Goal: Task Accomplishment & Management: Manage account settings

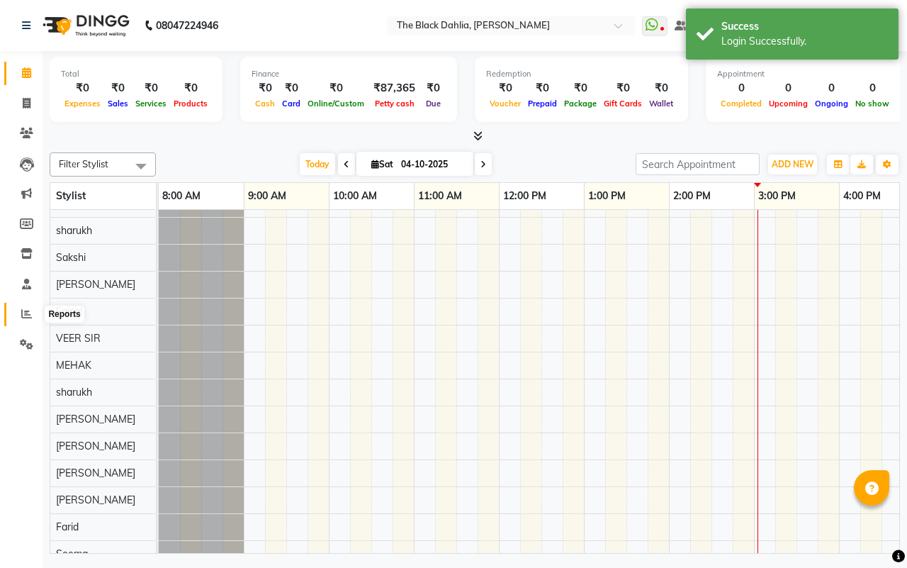
click at [25, 312] on icon at bounding box center [26, 313] width 11 height 11
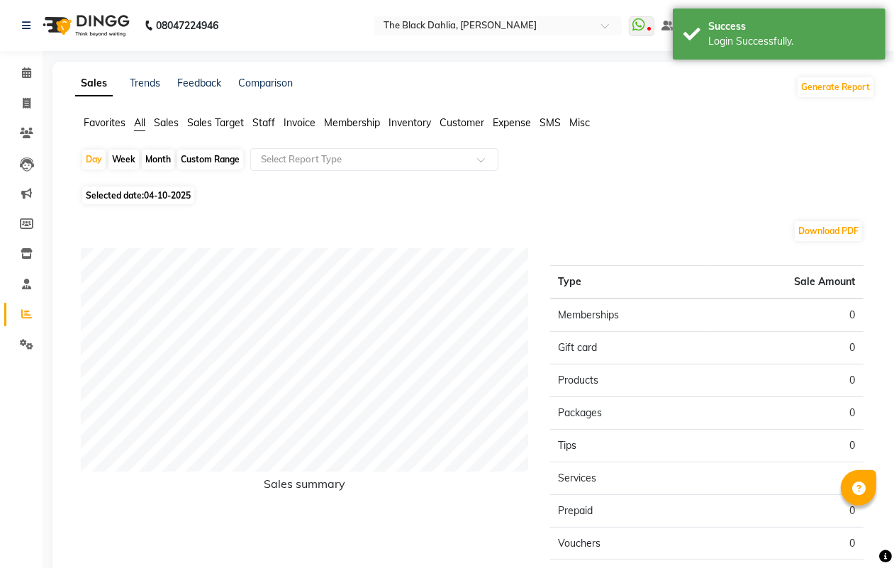
click at [205, 157] on div "Custom Range" at bounding box center [210, 160] width 66 height 20
select select "10"
select select "2025"
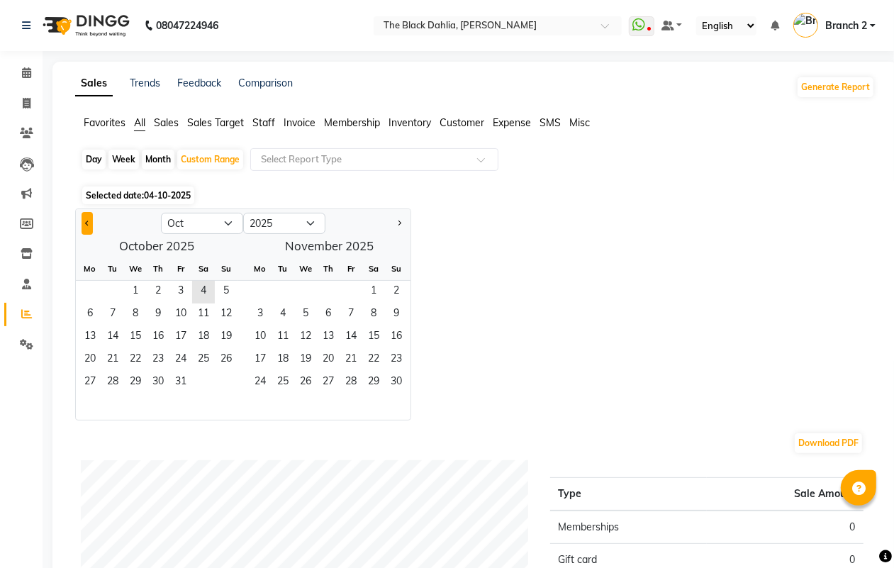
click at [87, 223] on span "Previous month" at bounding box center [87, 222] width 5 height 5
select select "9"
click at [136, 334] on span "17" at bounding box center [135, 337] width 23 height 23
click at [85, 157] on div "Day" at bounding box center [93, 160] width 23 height 20
select select "9"
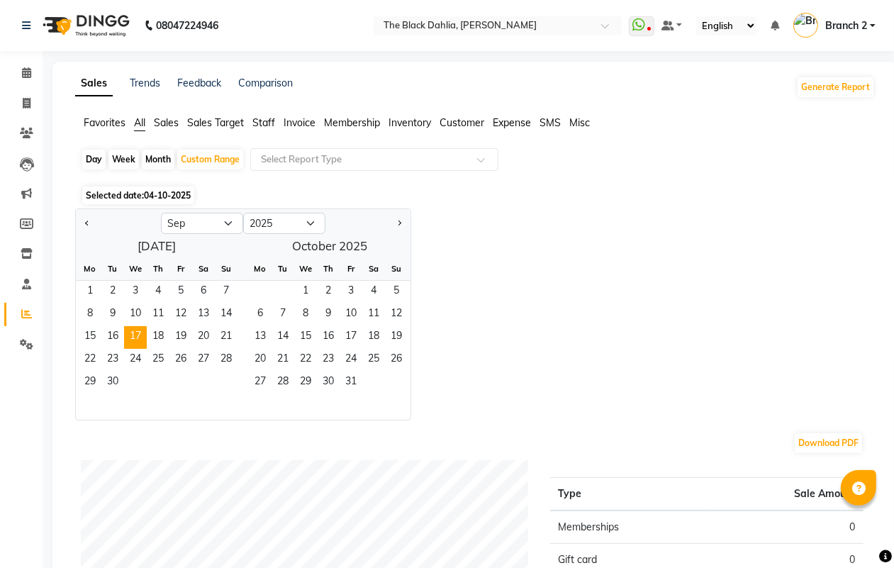
select select "2025"
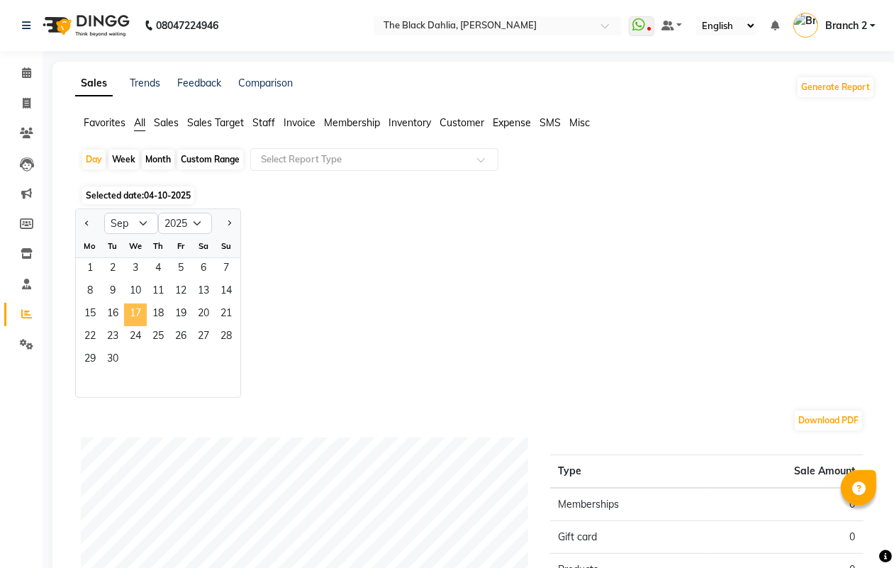
click at [137, 317] on span "17" at bounding box center [135, 314] width 23 height 23
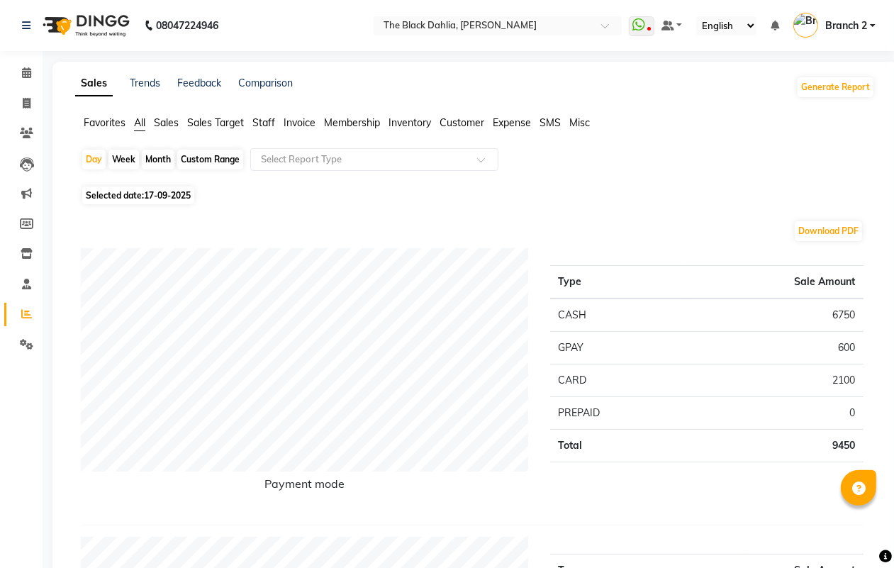
click at [161, 190] on span "17-09-2025" at bounding box center [167, 195] width 47 height 11
select select "9"
select select "2025"
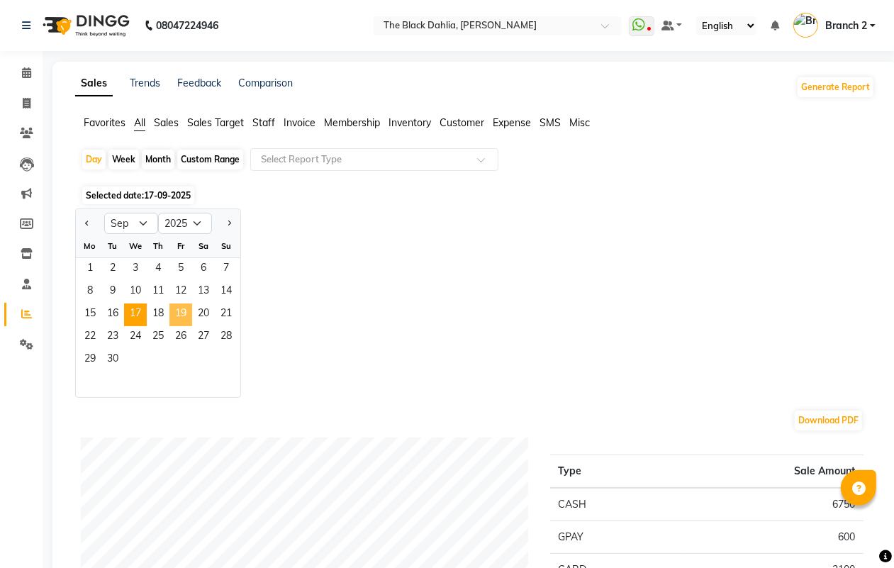
click at [171, 317] on span "19" at bounding box center [180, 314] width 23 height 23
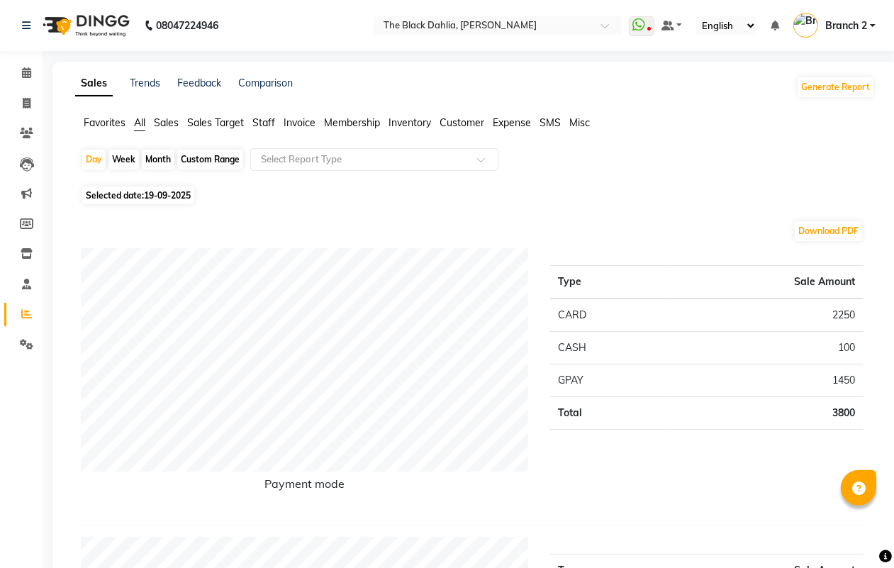
click at [162, 199] on span "19-09-2025" at bounding box center [167, 195] width 47 height 11
select select "9"
select select "2025"
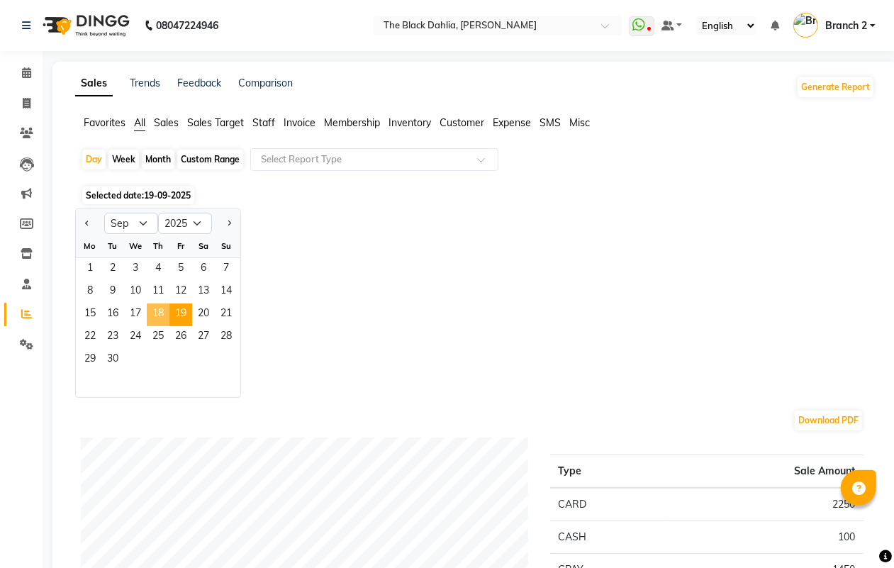
click at [161, 312] on span "18" at bounding box center [158, 314] width 23 height 23
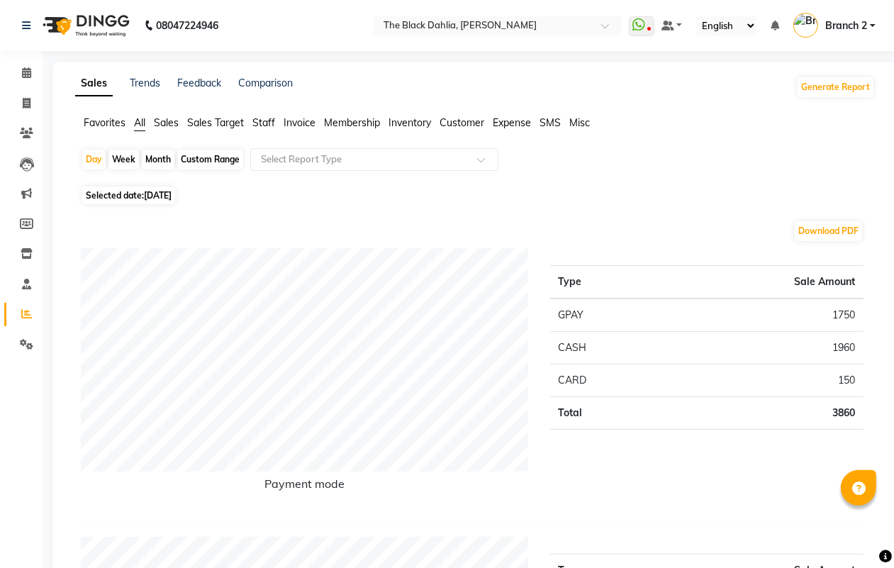
click at [171, 193] on span "[DATE]" at bounding box center [158, 195] width 28 height 11
select select "9"
select select "2025"
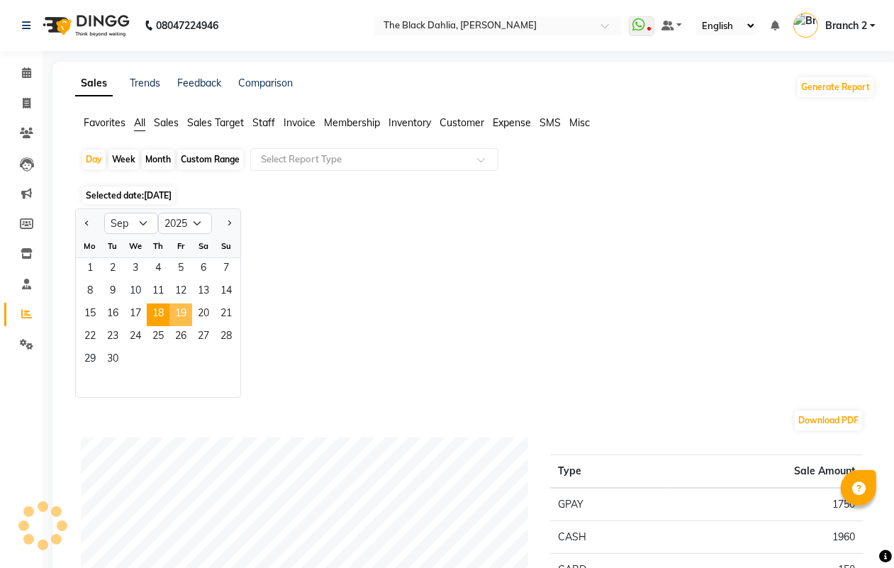
click at [181, 312] on span "19" at bounding box center [180, 314] width 23 height 23
click at [93, 157] on div "Day" at bounding box center [93, 160] width 23 height 20
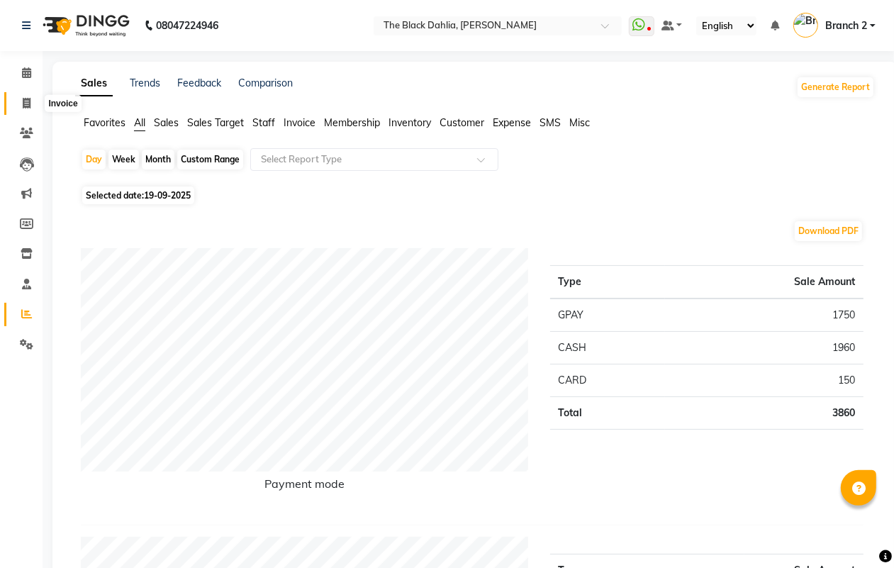
click at [28, 98] on icon at bounding box center [27, 103] width 8 height 11
select select "5211"
select select "service"
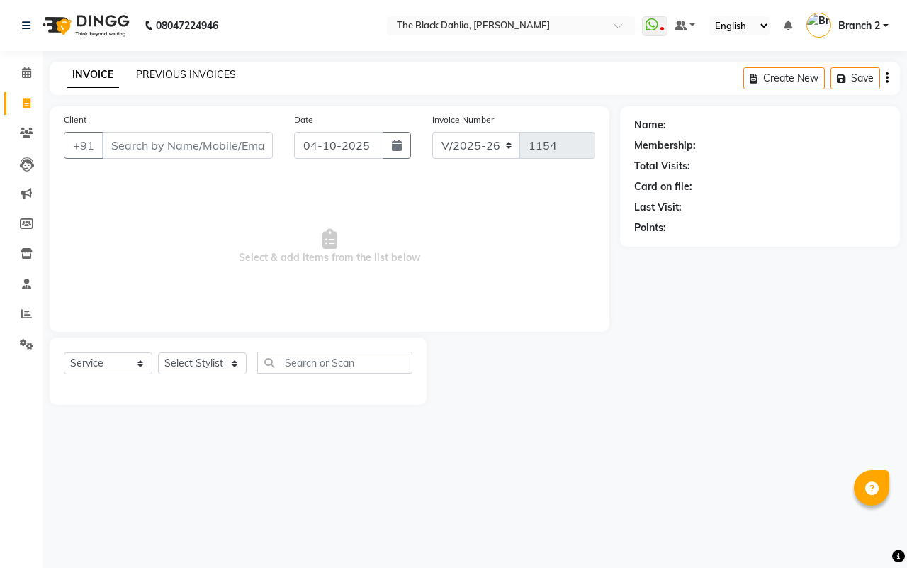
click at [175, 69] on link "PREVIOUS INVOICES" at bounding box center [186, 74] width 100 height 13
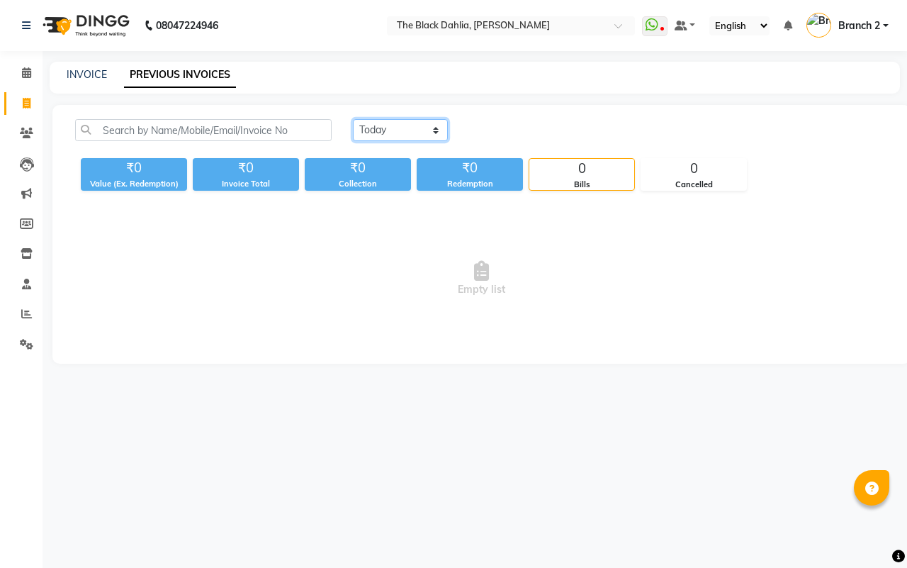
click at [373, 120] on select "[DATE] [DATE] Custom Range" at bounding box center [400, 130] width 95 height 22
select select "range"
click at [353, 119] on select "[DATE] [DATE] Custom Range" at bounding box center [400, 130] width 95 height 22
click at [521, 131] on input "04-10-2025" at bounding box center [515, 130] width 99 height 20
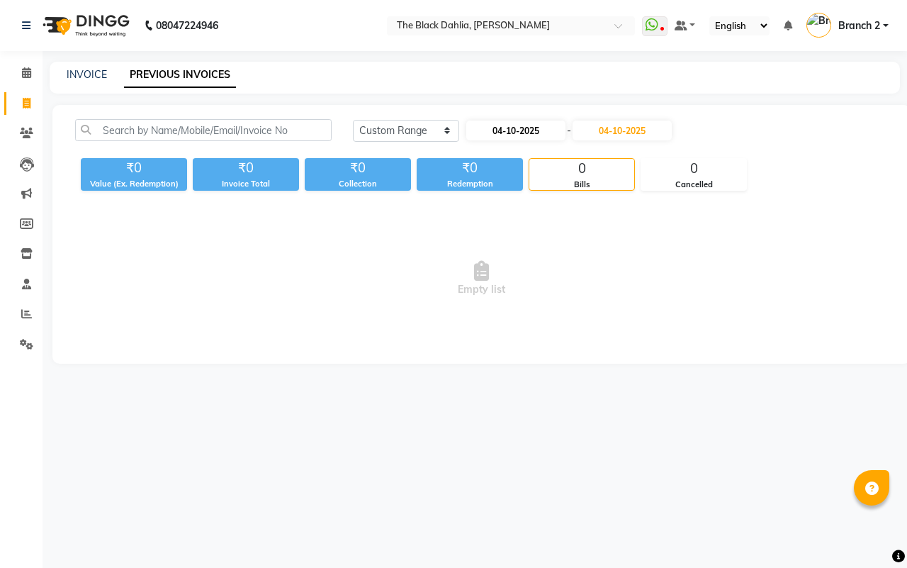
select select "10"
select select "2025"
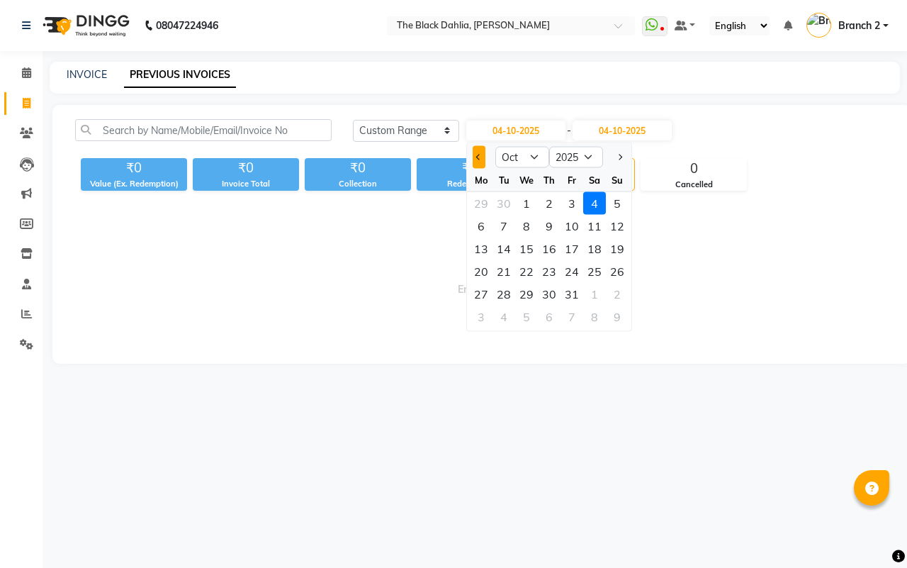
click at [476, 163] on button "Previous month" at bounding box center [479, 157] width 12 height 23
select select "9"
click at [562, 248] on div "19" at bounding box center [572, 248] width 23 height 23
type input "19-09-2025"
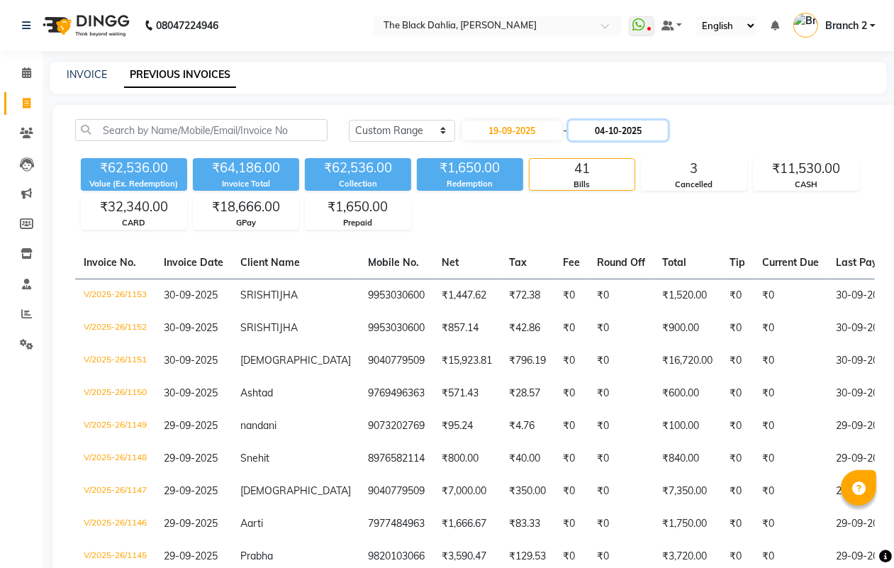
click at [599, 131] on input "04-10-2025" at bounding box center [617, 130] width 99 height 20
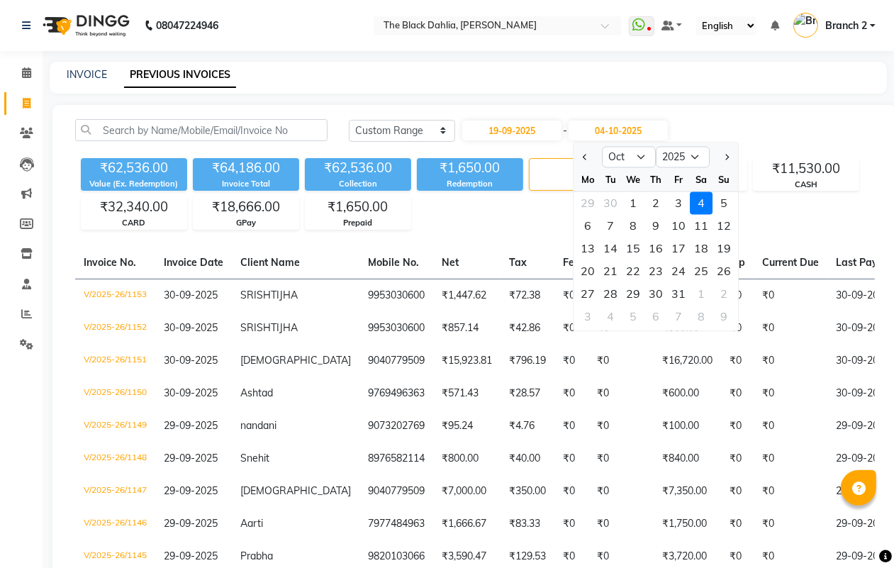
click at [592, 159] on div at bounding box center [587, 157] width 28 height 23
click at [589, 158] on button "Previous month" at bounding box center [585, 157] width 12 height 23
select select "9"
click at [684, 252] on div "19" at bounding box center [678, 248] width 23 height 23
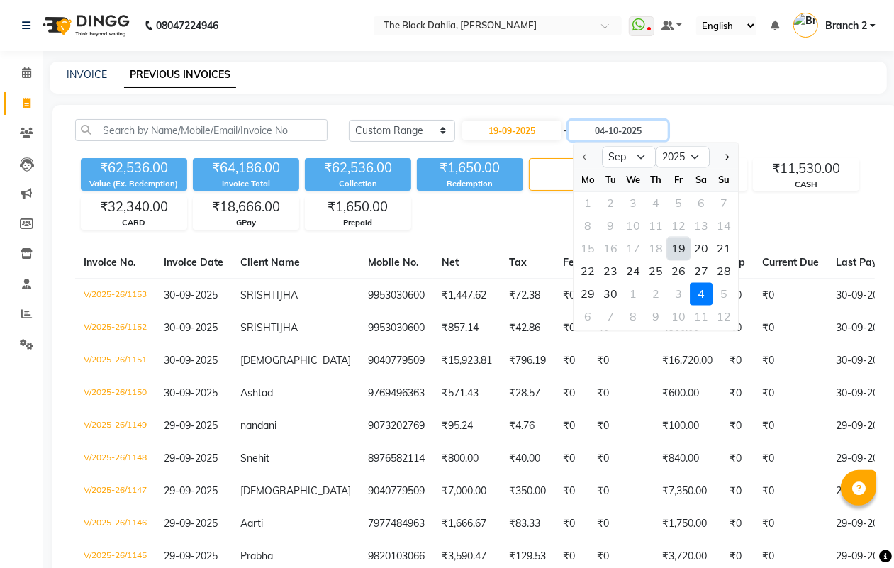
type input "19-09-2025"
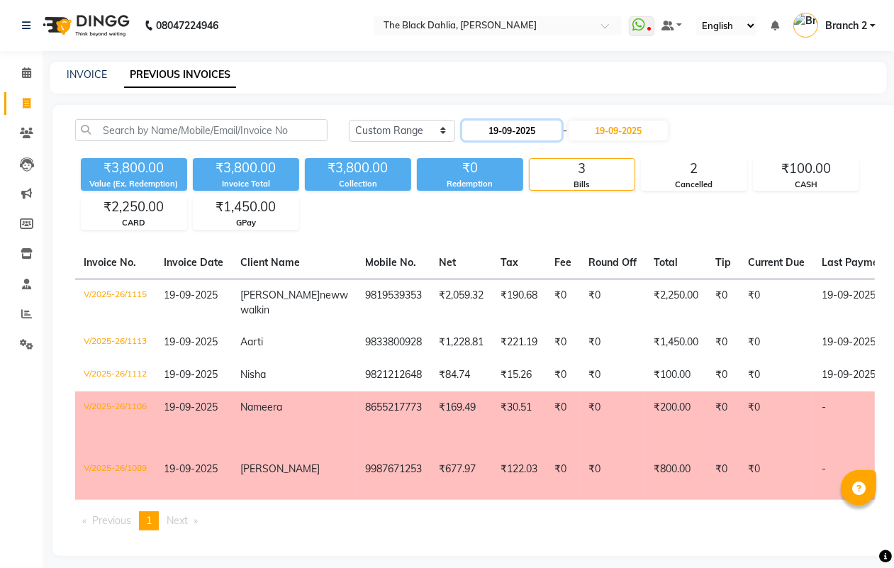
click at [535, 133] on input "19-09-2025" at bounding box center [511, 130] width 99 height 20
select select "9"
select select "2025"
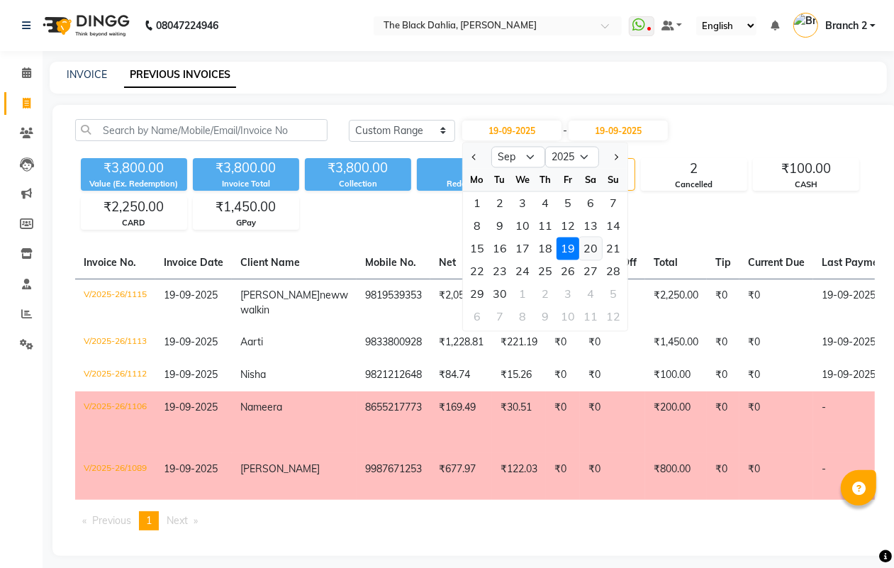
click at [593, 246] on div "20" at bounding box center [590, 248] width 23 height 23
type input "20-09-2025"
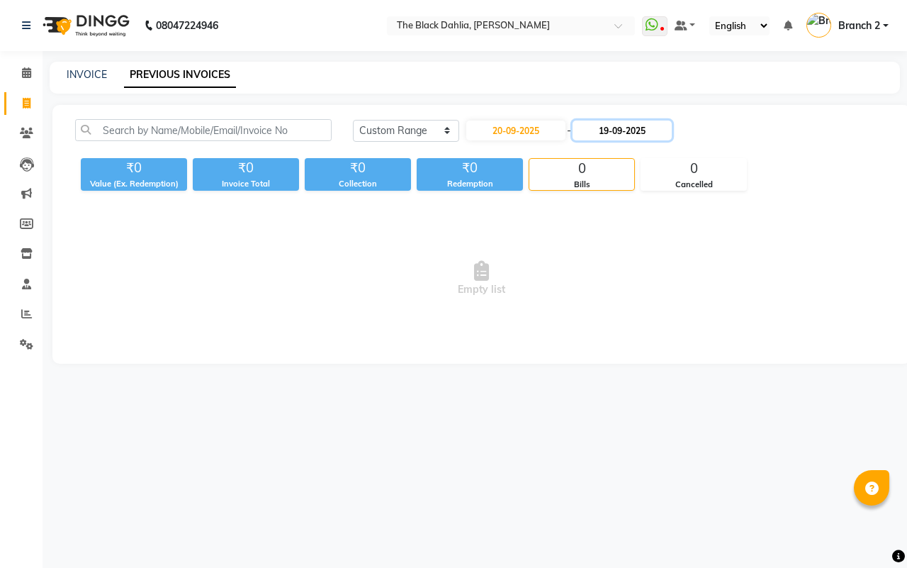
click at [626, 128] on input "19-09-2025" at bounding box center [622, 130] width 99 height 20
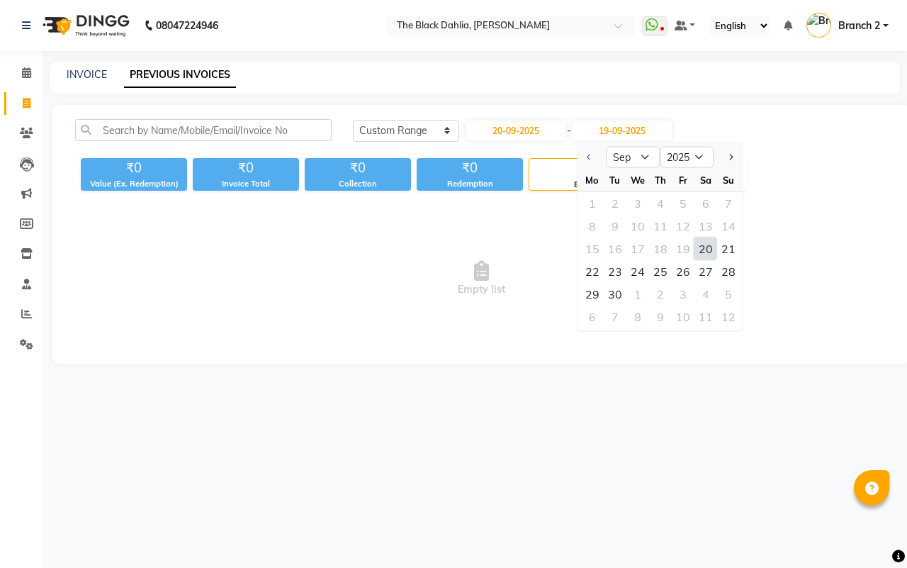
click at [707, 245] on div "20" at bounding box center [705, 248] width 23 height 23
type input "20-09-2025"
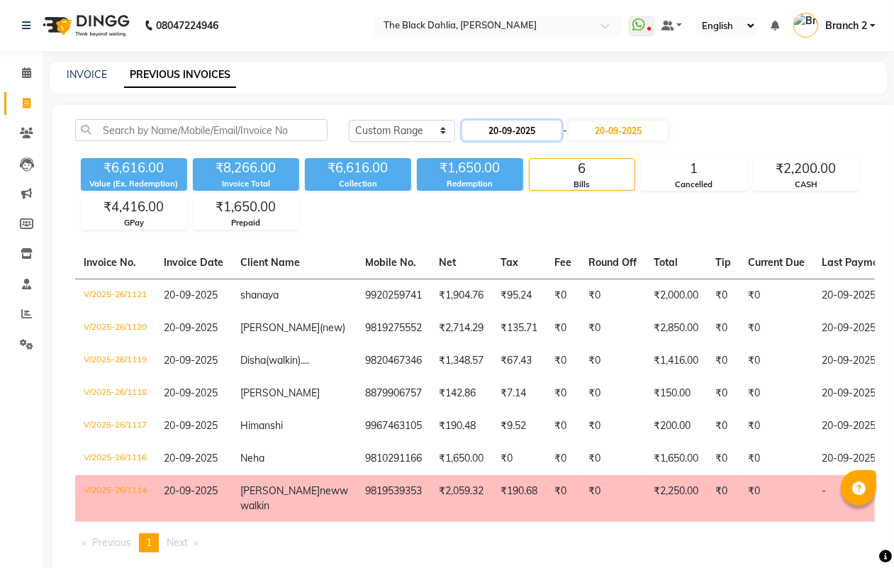
click at [512, 125] on input "20-09-2025" at bounding box center [511, 130] width 99 height 20
select select "9"
select select "2025"
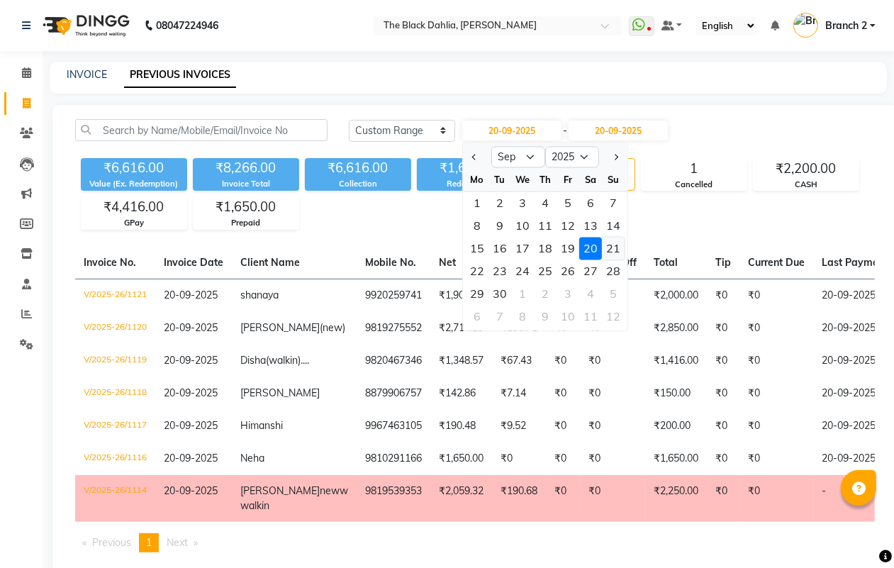
click at [614, 240] on div "21" at bounding box center [613, 248] width 23 height 23
type input "[DATE]"
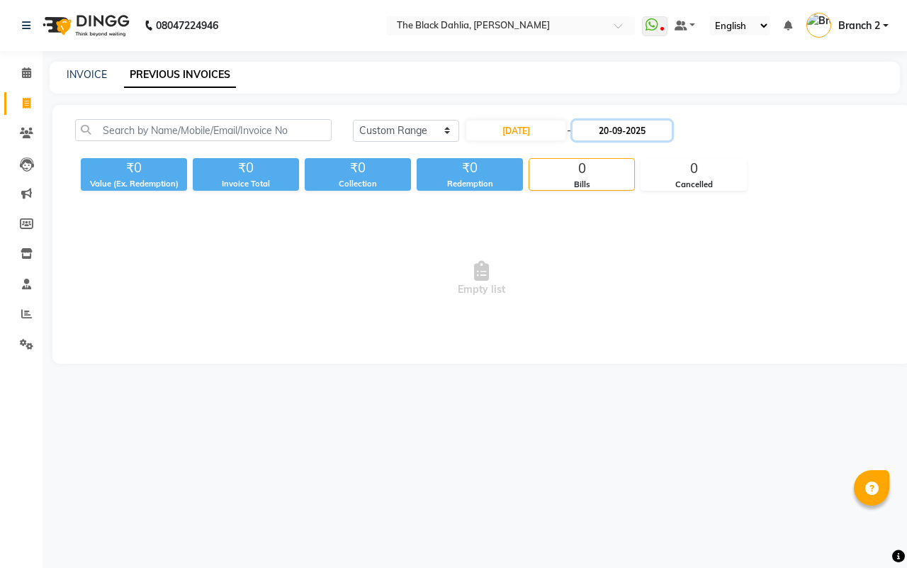
click at [620, 132] on input "20-09-2025" at bounding box center [622, 130] width 99 height 20
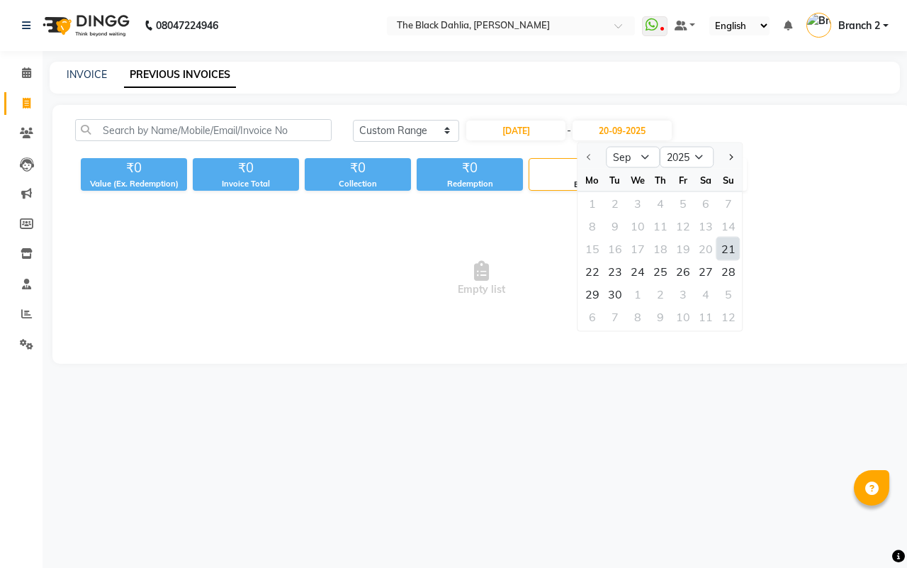
click at [728, 245] on div "21" at bounding box center [728, 248] width 23 height 23
type input "[DATE]"
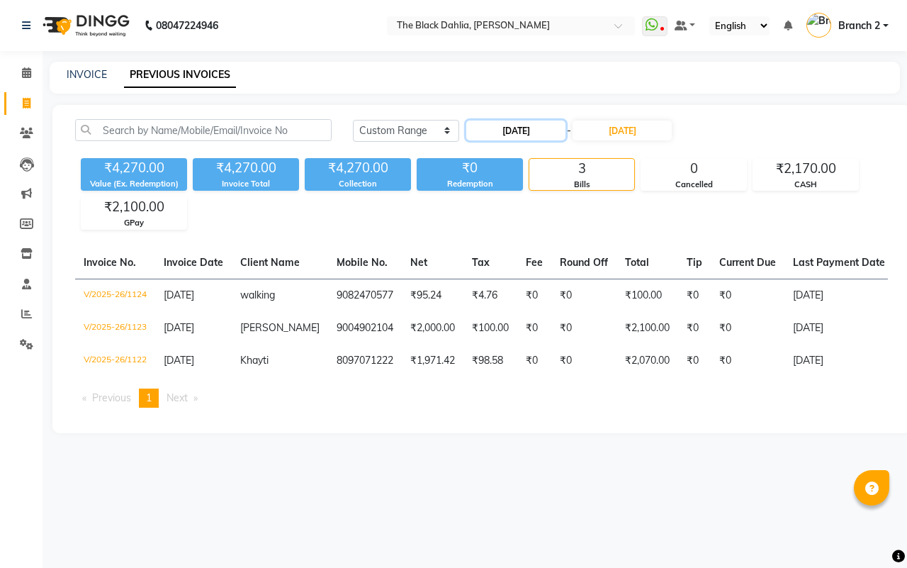
click at [536, 133] on input "[DATE]" at bounding box center [515, 130] width 99 height 20
select select "9"
select select "2025"
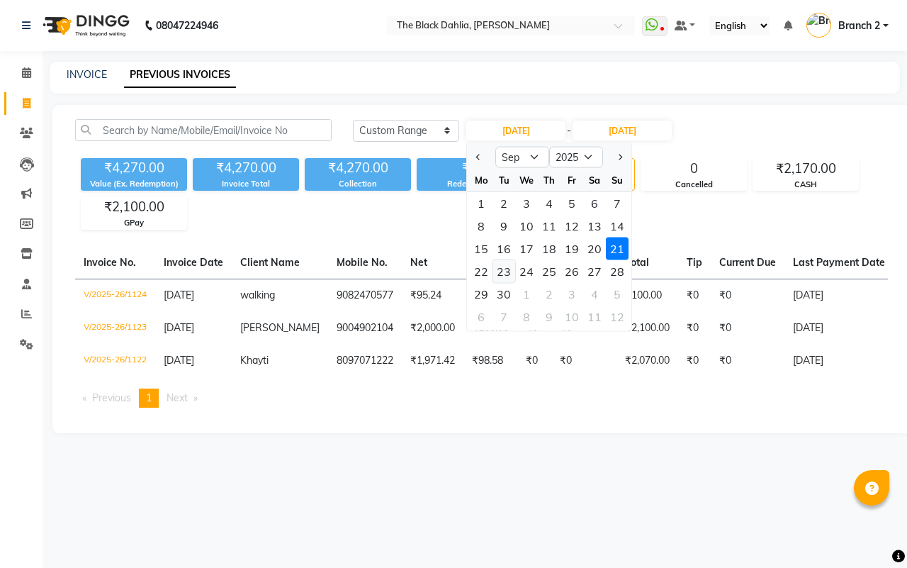
click at [498, 273] on div "23" at bounding box center [503, 271] width 23 height 23
type input "[DATE]"
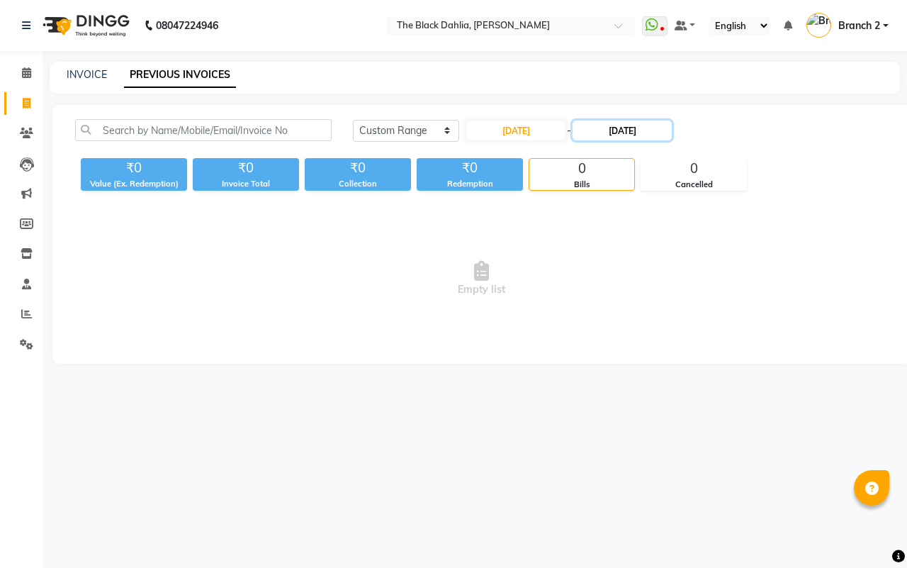
click at [646, 135] on input "[DATE]" at bounding box center [622, 130] width 99 height 20
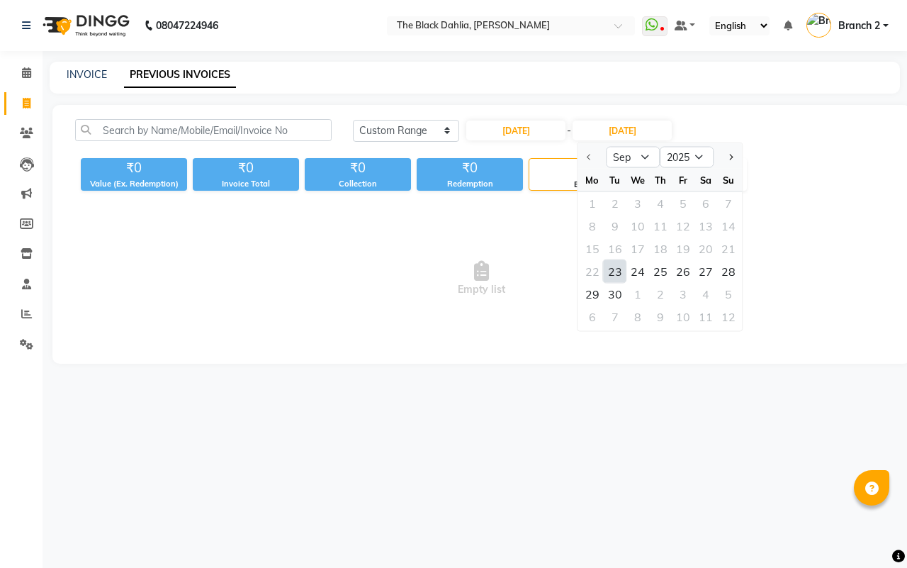
click at [607, 264] on div "23" at bounding box center [615, 271] width 23 height 23
type input "[DATE]"
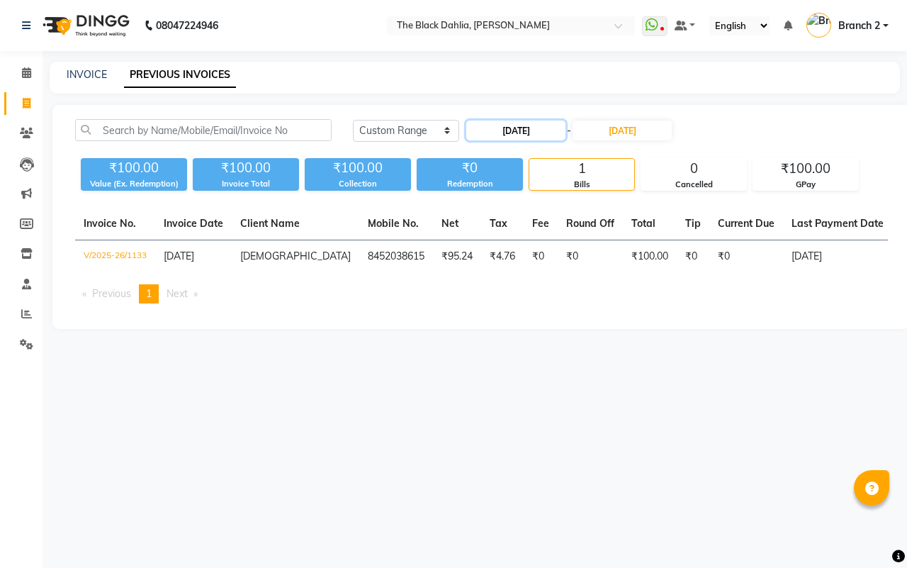
click at [526, 129] on input "[DATE]" at bounding box center [515, 130] width 99 height 20
select select "9"
select select "2025"
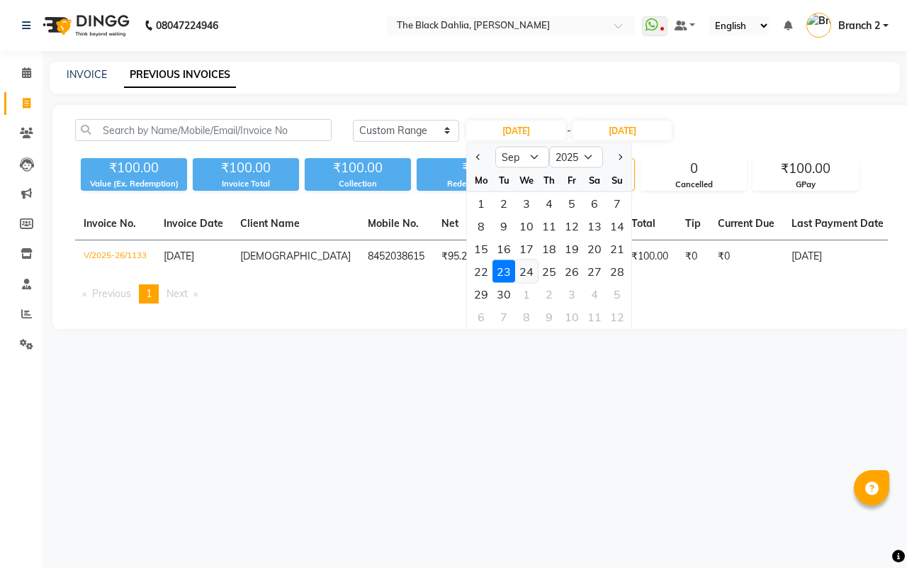
click at [528, 264] on div "24" at bounding box center [526, 271] width 23 height 23
type input "[DATE]"
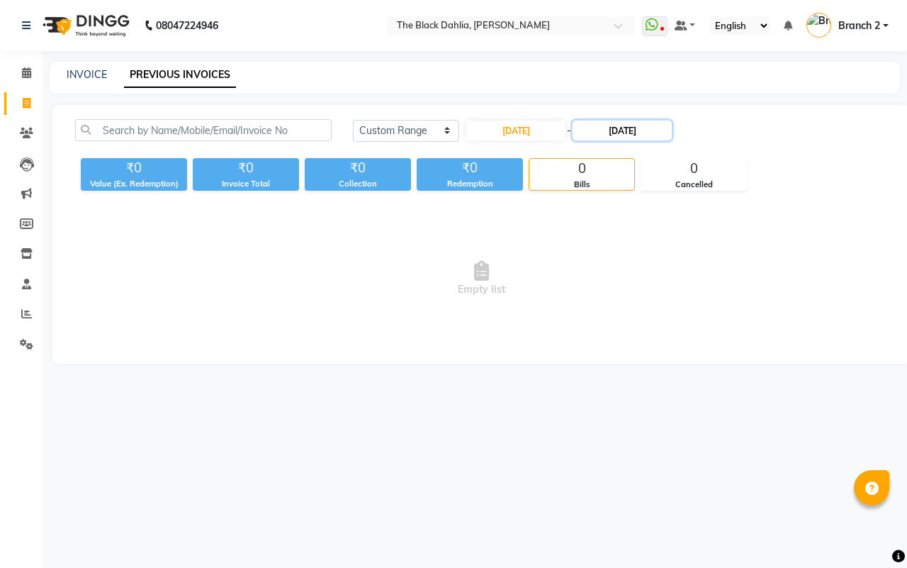
click at [629, 130] on input "[DATE]" at bounding box center [622, 130] width 99 height 20
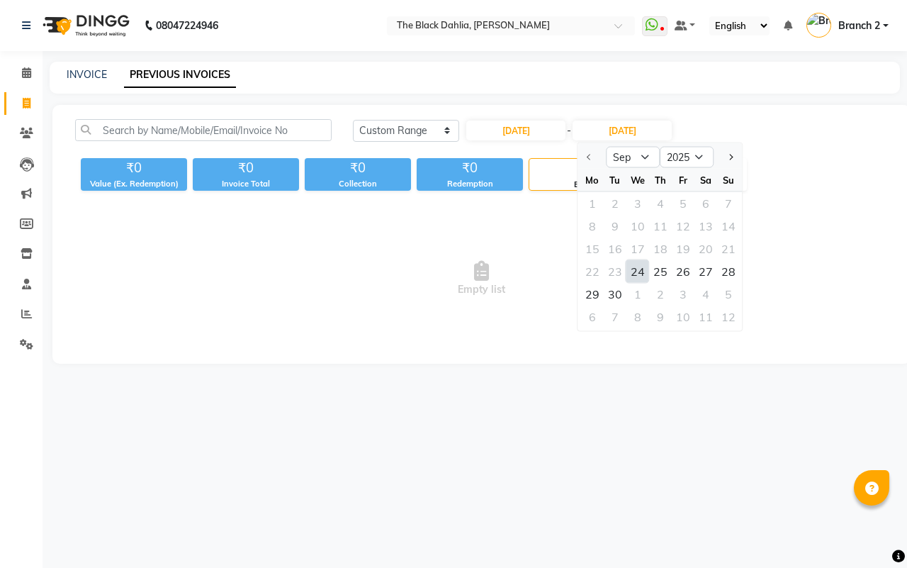
click at [636, 266] on div "24" at bounding box center [637, 271] width 23 height 23
type input "[DATE]"
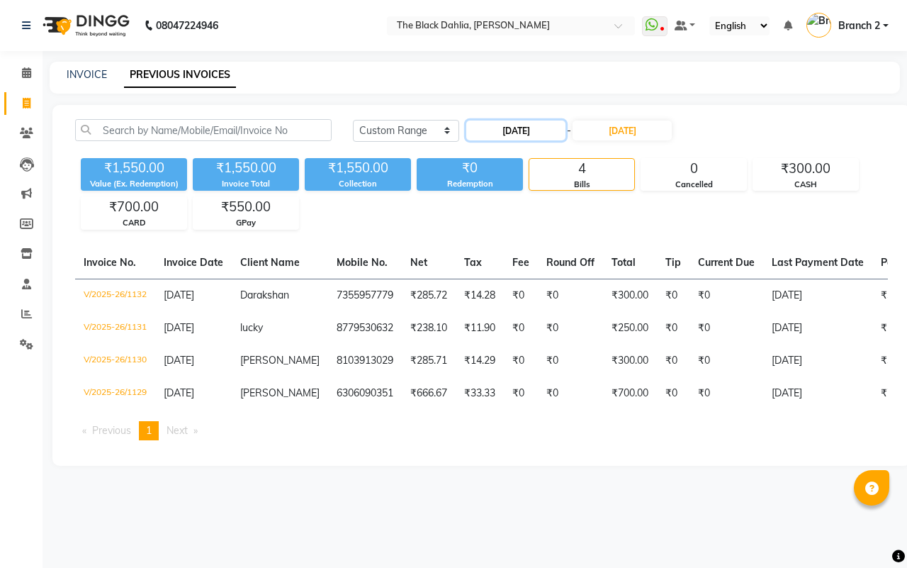
click at [542, 130] on input "[DATE]" at bounding box center [515, 130] width 99 height 20
select select "9"
select select "2025"
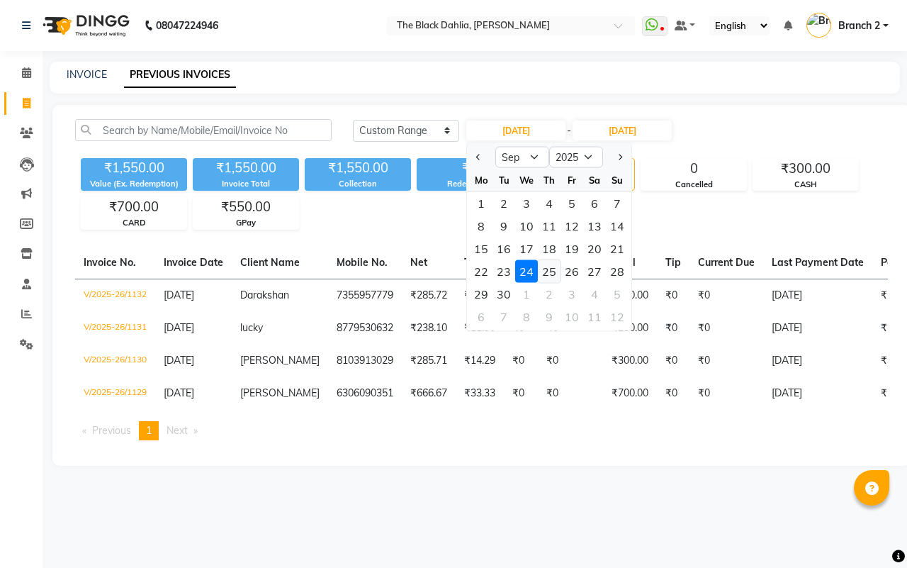
click at [546, 269] on div "25" at bounding box center [549, 271] width 23 height 23
type input "[DATE]"
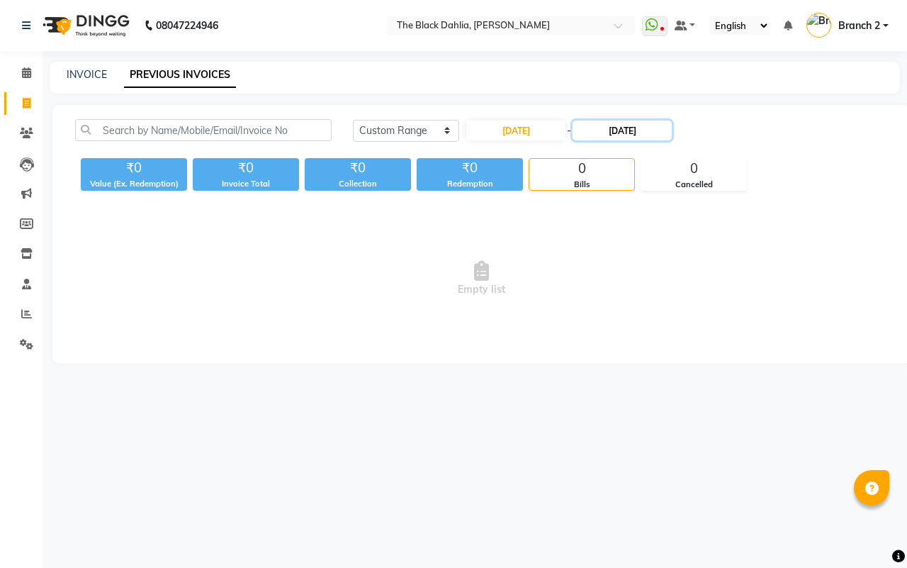
click at [611, 123] on input "[DATE]" at bounding box center [622, 130] width 99 height 20
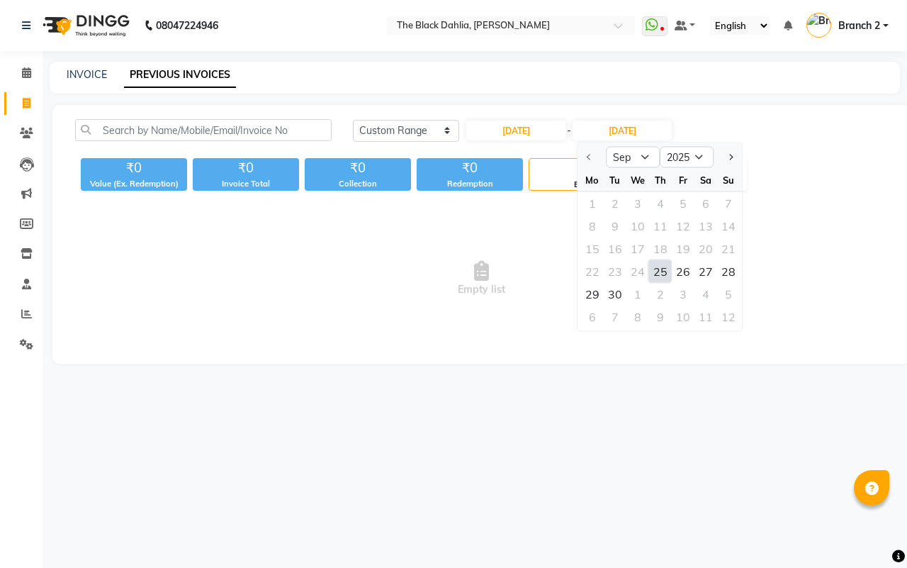
click at [658, 260] on div "25" at bounding box center [660, 271] width 23 height 23
type input "[DATE]"
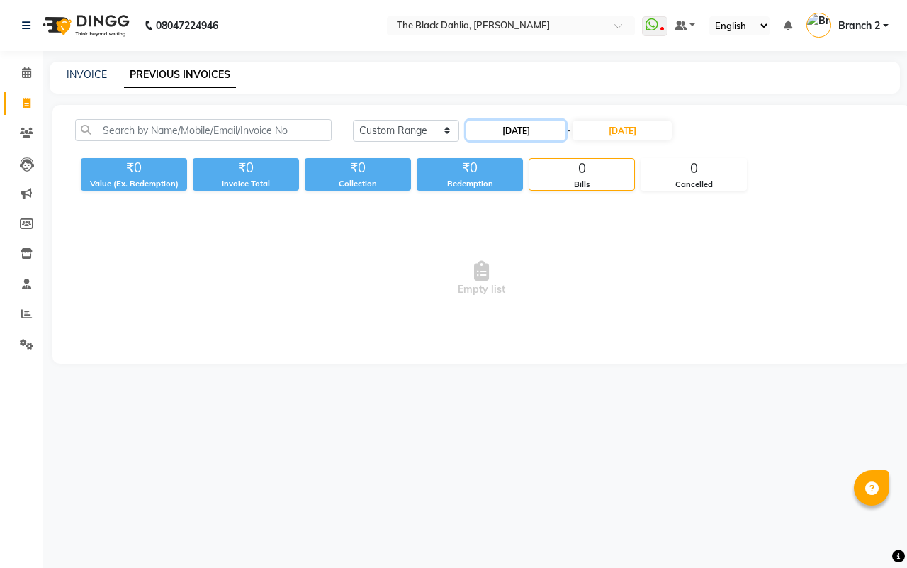
click at [536, 138] on input "[DATE]" at bounding box center [515, 130] width 99 height 20
select select "9"
select select "2025"
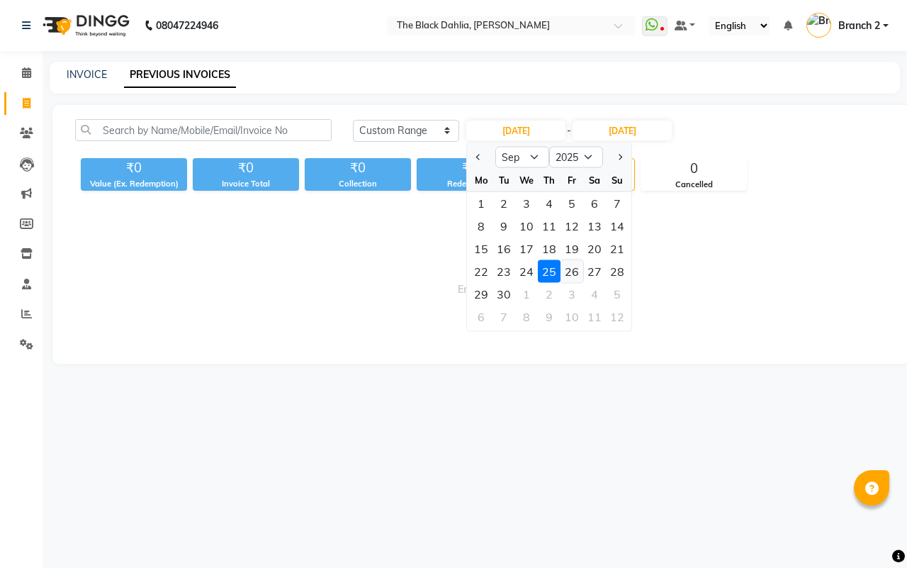
click at [571, 274] on div "26" at bounding box center [572, 271] width 23 height 23
type input "26-09-2025"
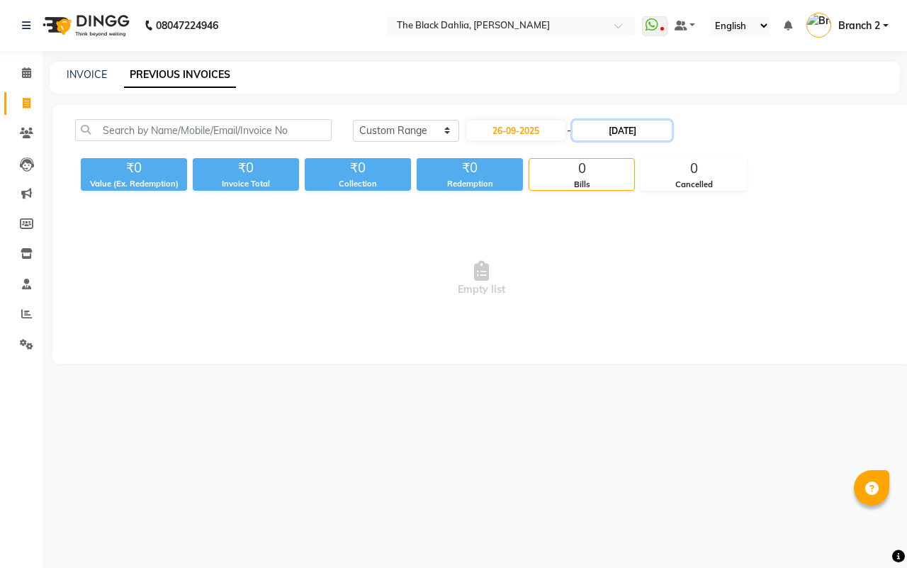
click at [632, 133] on input "[DATE]" at bounding box center [622, 130] width 99 height 20
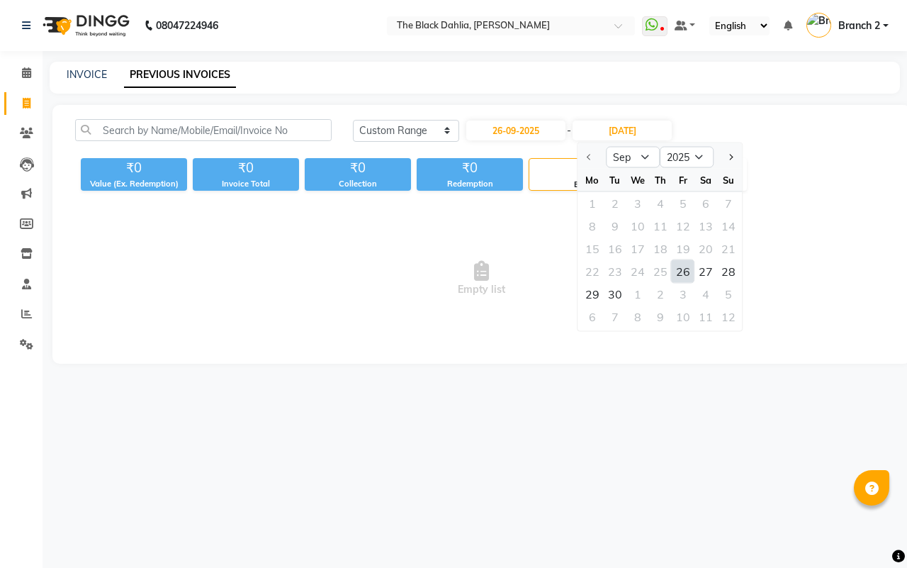
click at [682, 268] on div "26" at bounding box center [683, 271] width 23 height 23
type input "26-09-2025"
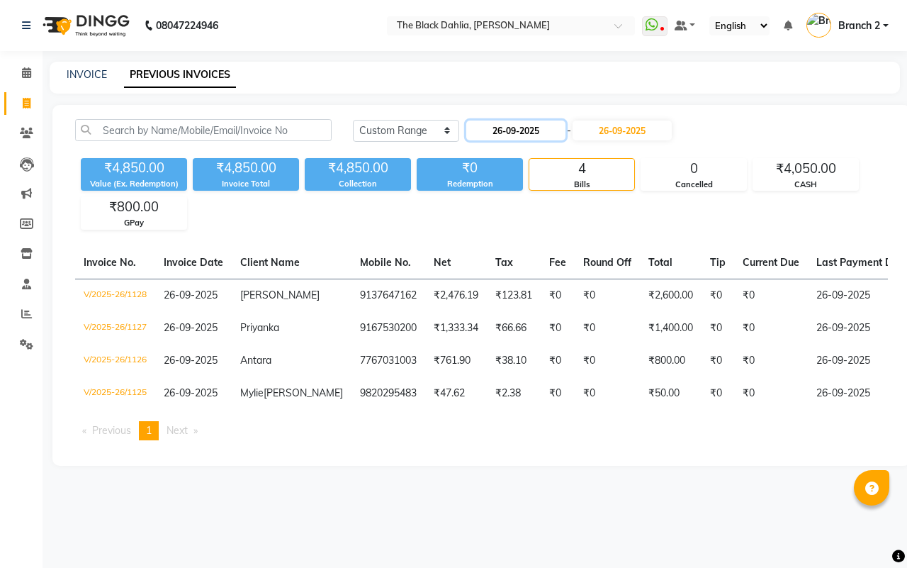
click at [534, 124] on input "26-09-2025" at bounding box center [515, 130] width 99 height 20
select select "9"
select select "2025"
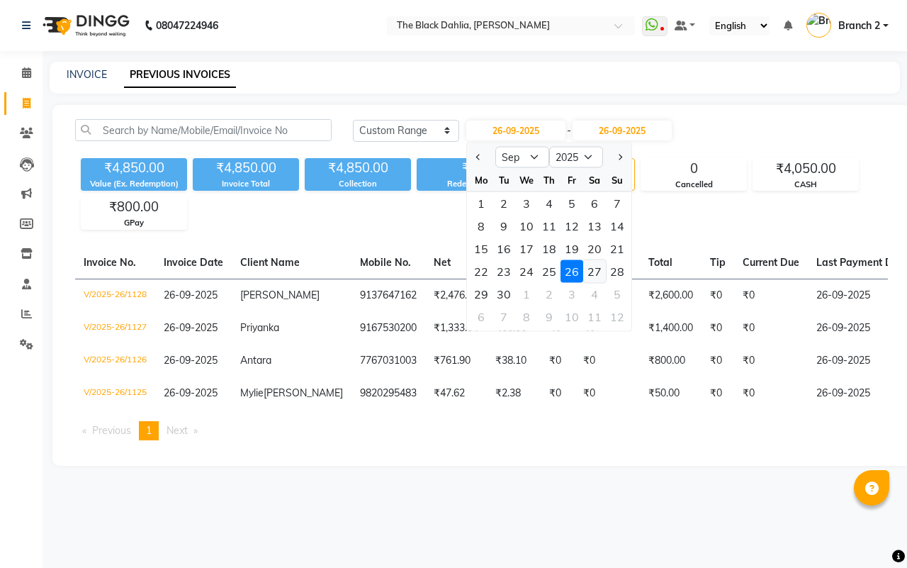
click at [589, 270] on div "27" at bounding box center [594, 271] width 23 height 23
type input "27-09-2025"
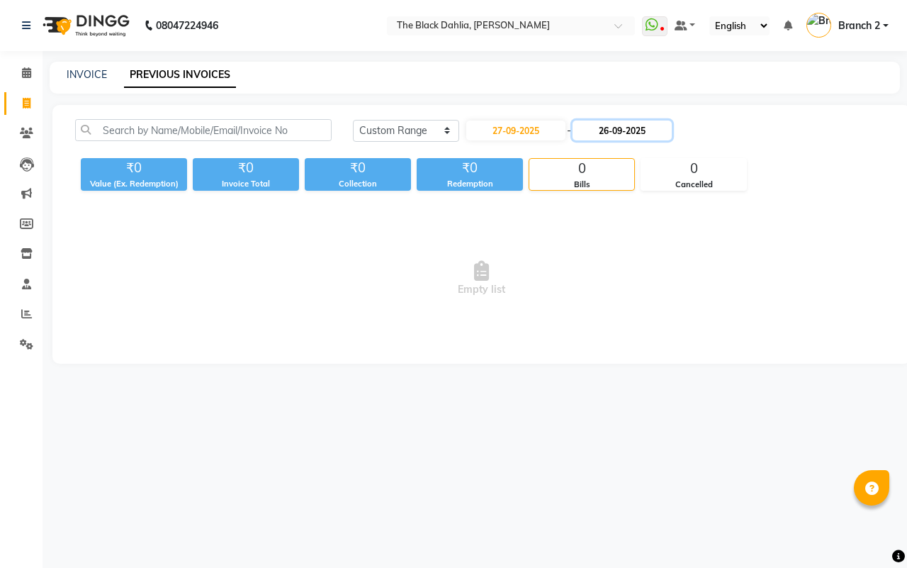
click at [615, 128] on input "26-09-2025" at bounding box center [622, 130] width 99 height 20
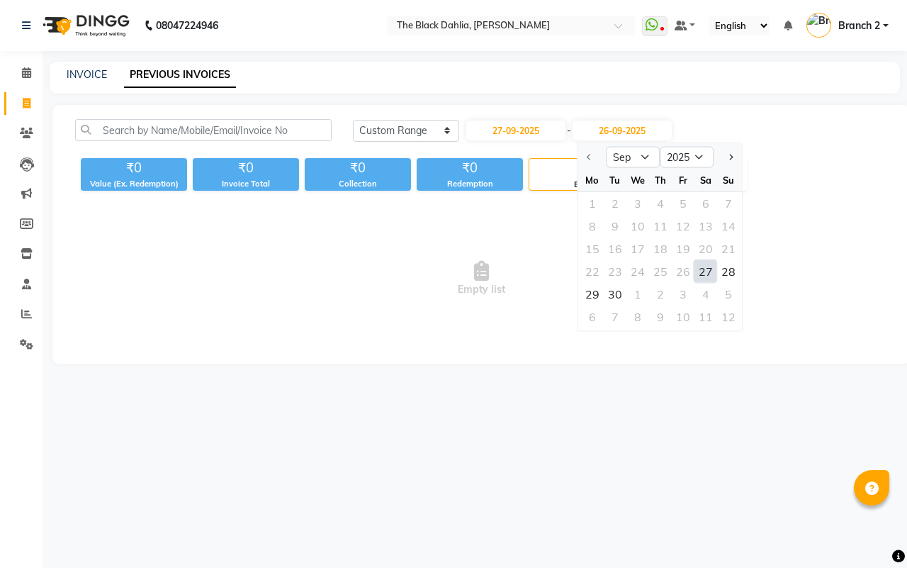
click at [705, 268] on div "27" at bounding box center [705, 271] width 23 height 23
type input "27-09-2025"
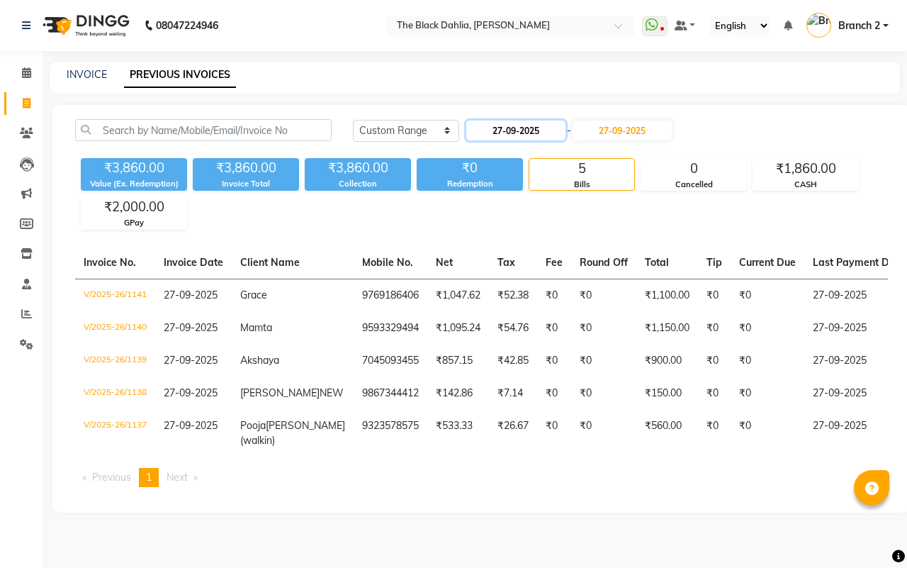
click at [546, 135] on input "27-09-2025" at bounding box center [515, 130] width 99 height 20
select select "9"
select select "2025"
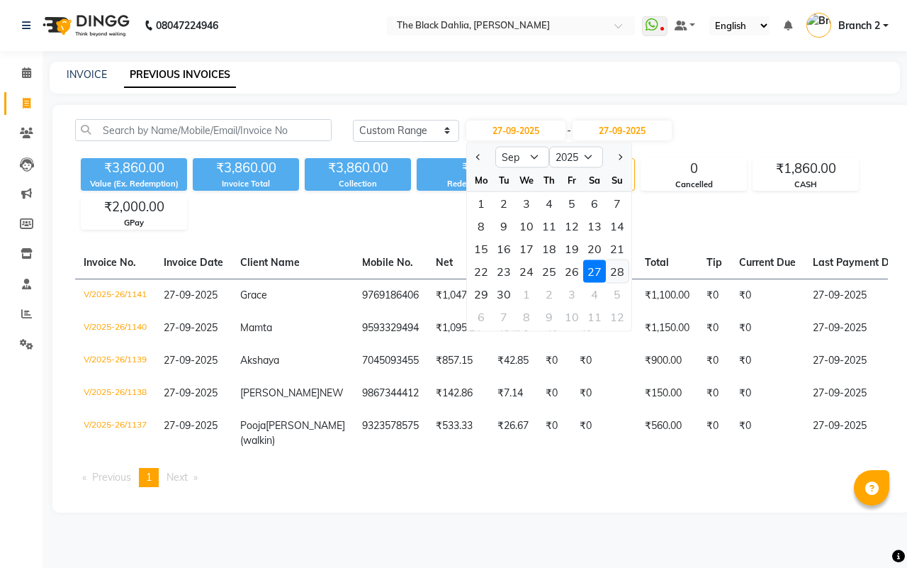
click at [613, 266] on div "28" at bounding box center [617, 271] width 23 height 23
type input "28-09-2025"
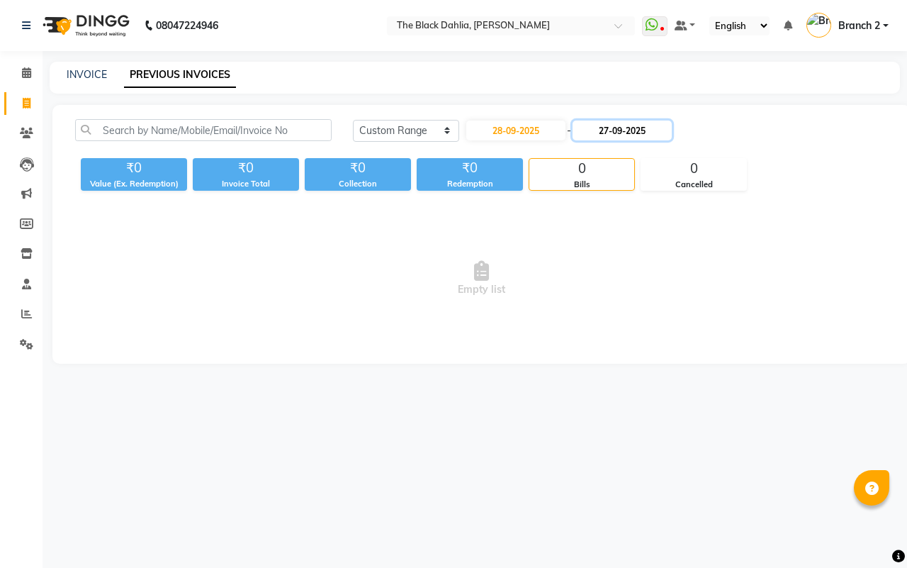
click at [636, 133] on input "27-09-2025" at bounding box center [622, 130] width 99 height 20
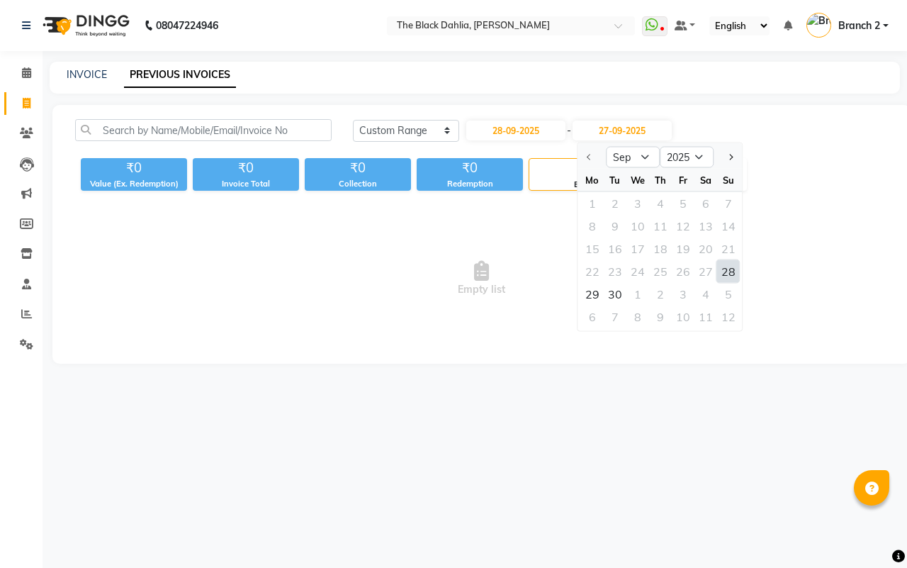
click at [731, 268] on div "28" at bounding box center [728, 271] width 23 height 23
type input "28-09-2025"
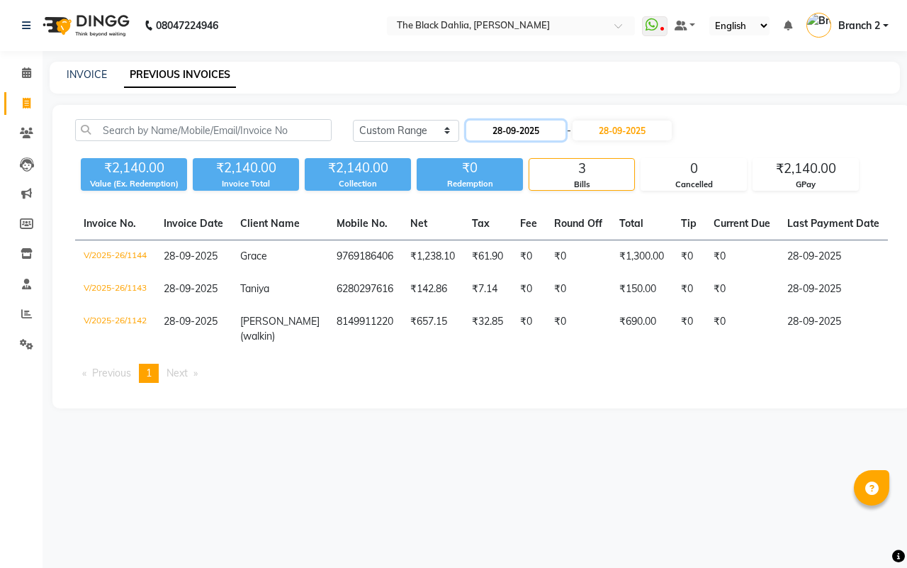
click at [524, 135] on input "28-09-2025" at bounding box center [515, 130] width 99 height 20
select select "9"
select select "2025"
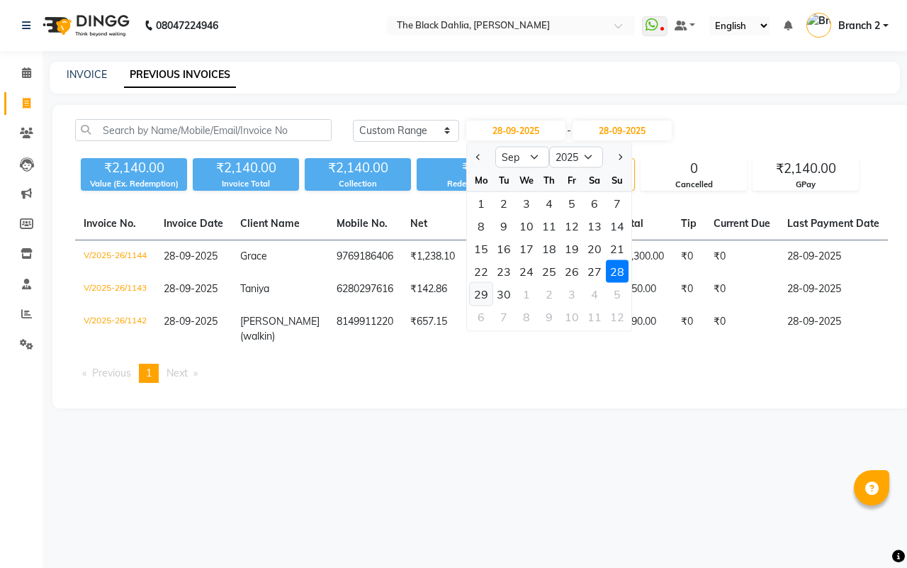
click at [484, 285] on div "29" at bounding box center [481, 294] width 23 height 23
type input "29-09-2025"
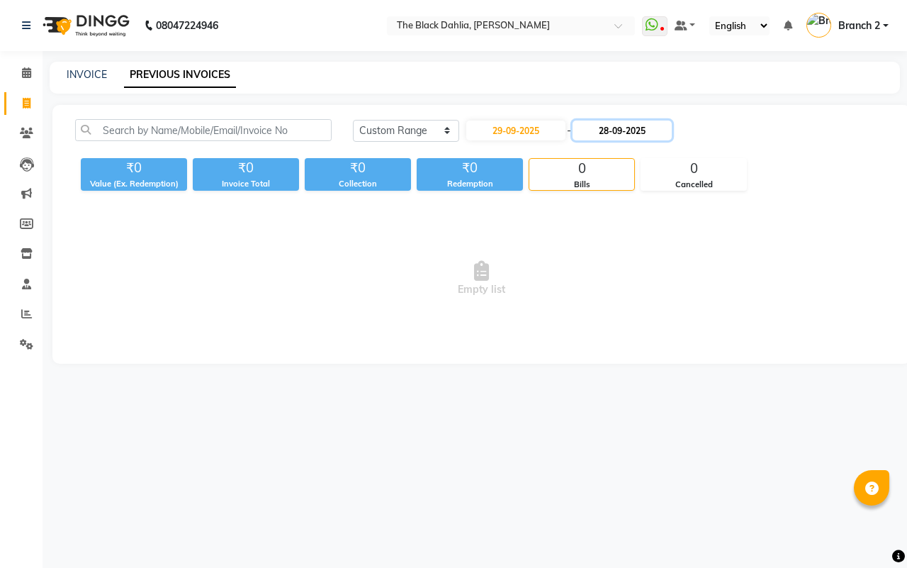
click at [663, 128] on input "28-09-2025" at bounding box center [622, 130] width 99 height 20
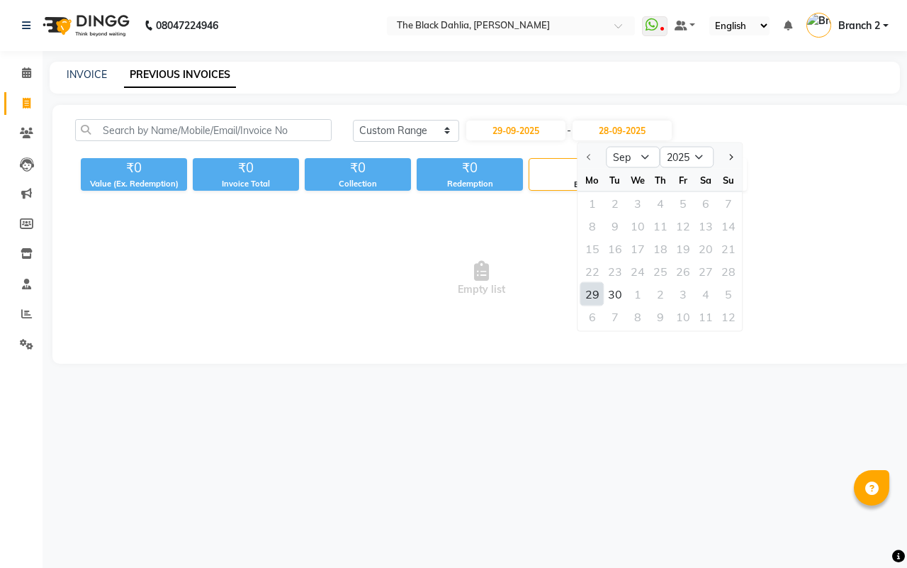
click at [587, 286] on div "29" at bounding box center [592, 294] width 23 height 23
type input "29-09-2025"
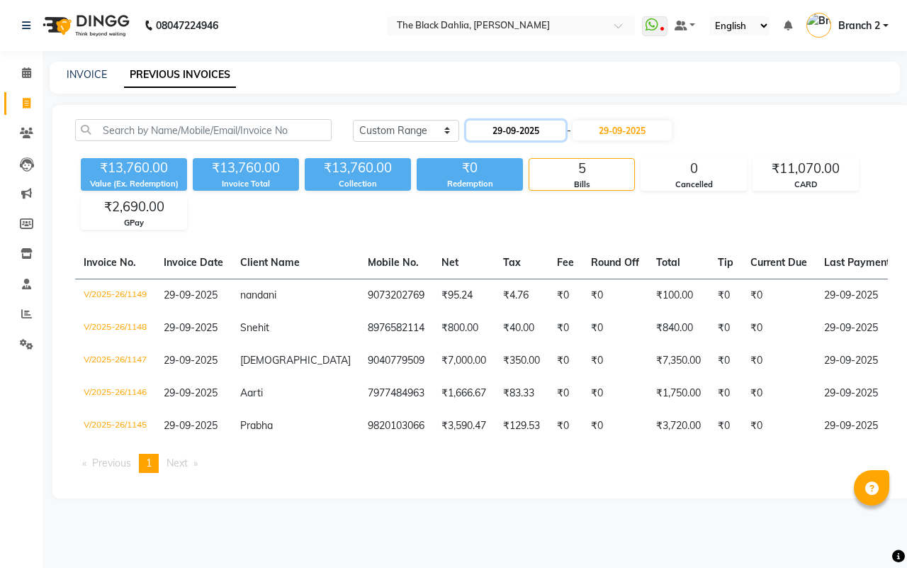
click at [531, 133] on input "29-09-2025" at bounding box center [515, 130] width 99 height 20
select select "9"
select select "2025"
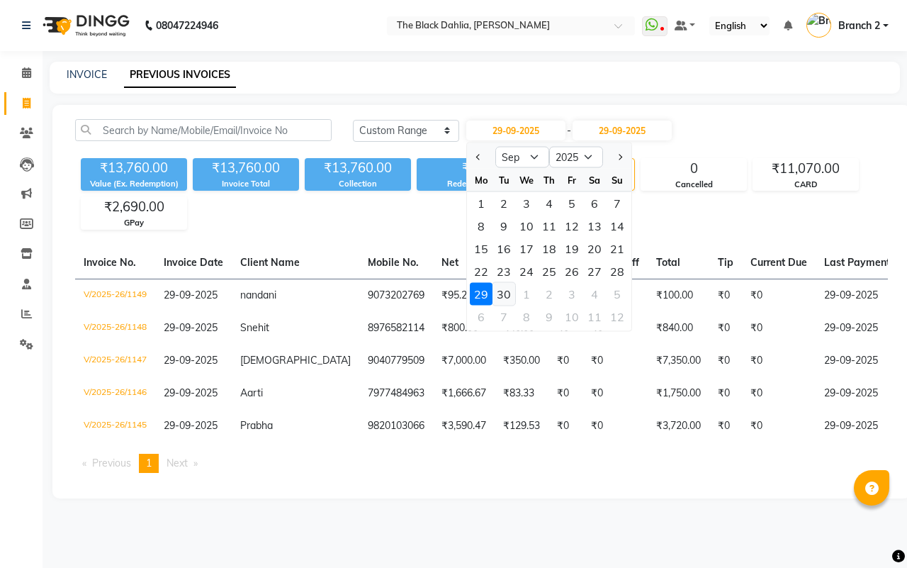
click at [509, 292] on div "30" at bounding box center [503, 294] width 23 height 23
type input "30-09-2025"
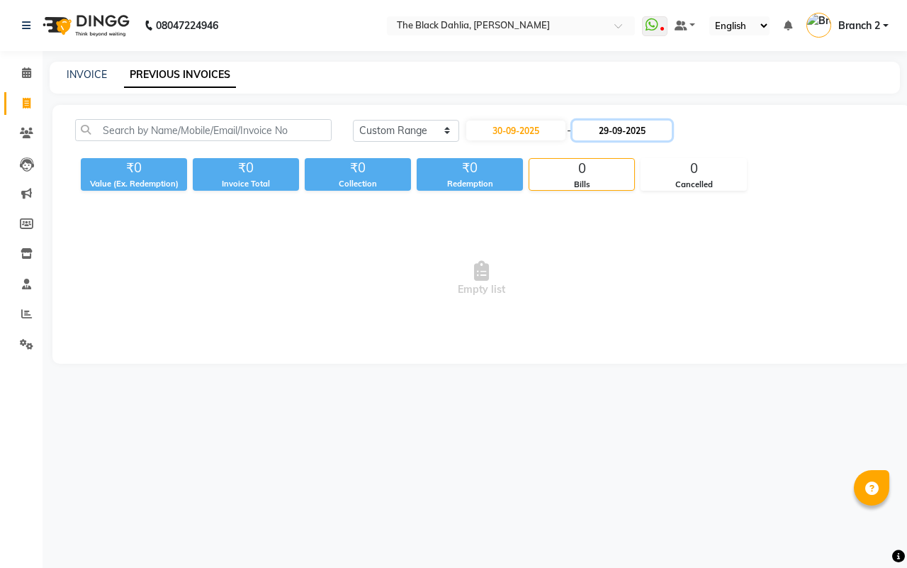
click at [619, 133] on input "29-09-2025" at bounding box center [622, 130] width 99 height 20
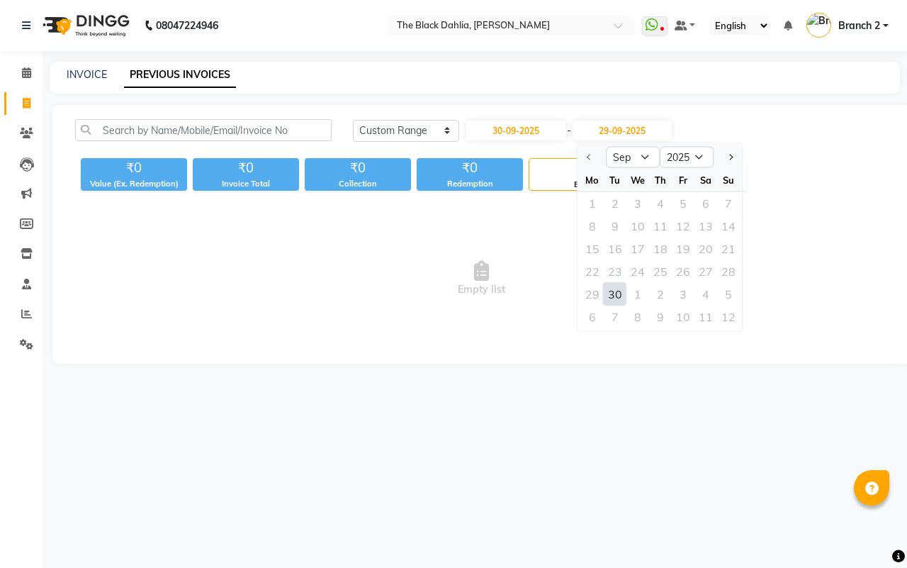
click at [614, 295] on div "30" at bounding box center [615, 294] width 23 height 23
type input "30-09-2025"
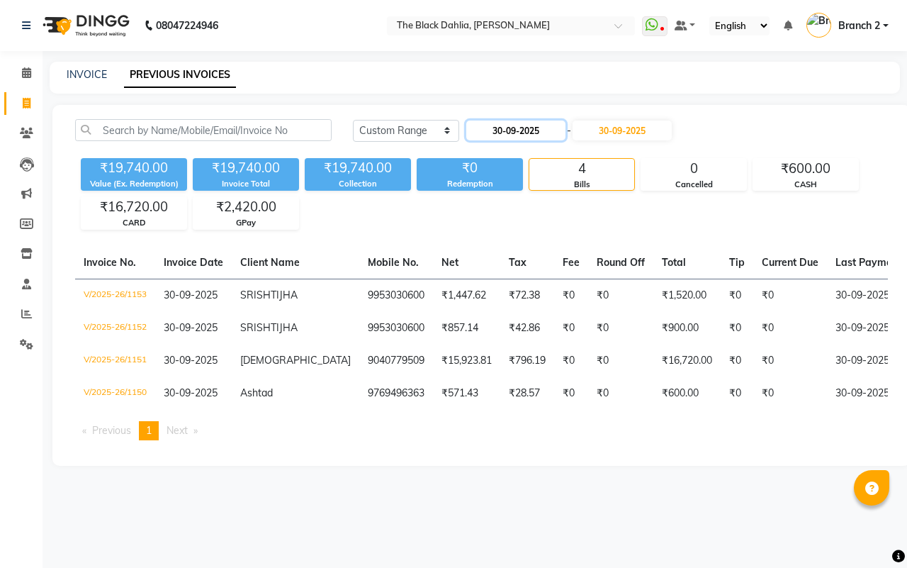
click at [512, 135] on input "30-09-2025" at bounding box center [515, 130] width 99 height 20
select select "9"
select select "2025"
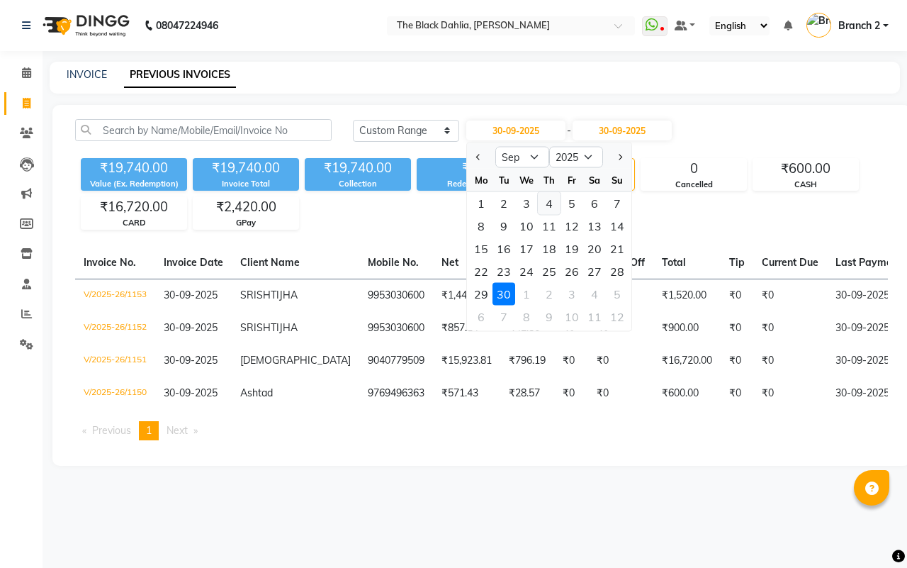
click at [553, 198] on div "4" at bounding box center [549, 203] width 23 height 23
type input "[DATE]"
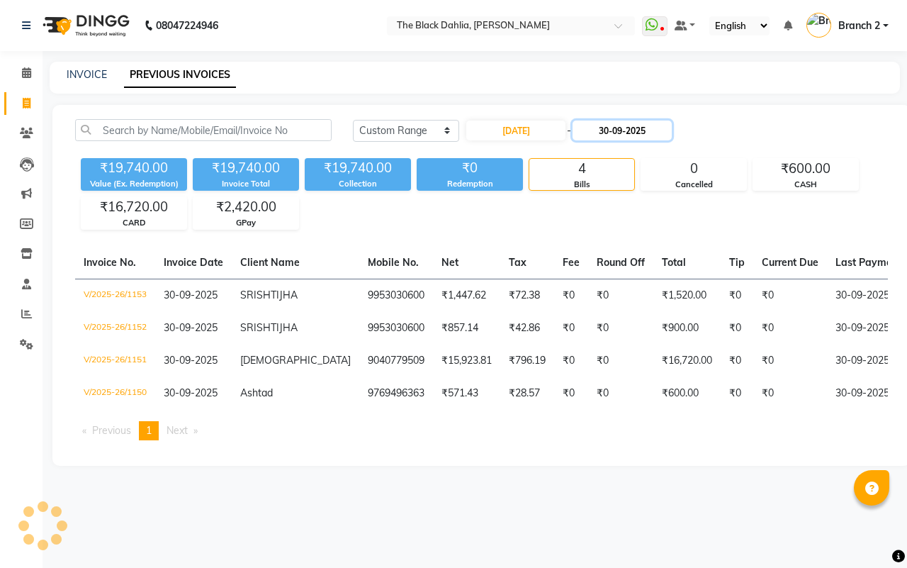
click at [609, 126] on input "30-09-2025" at bounding box center [622, 130] width 99 height 20
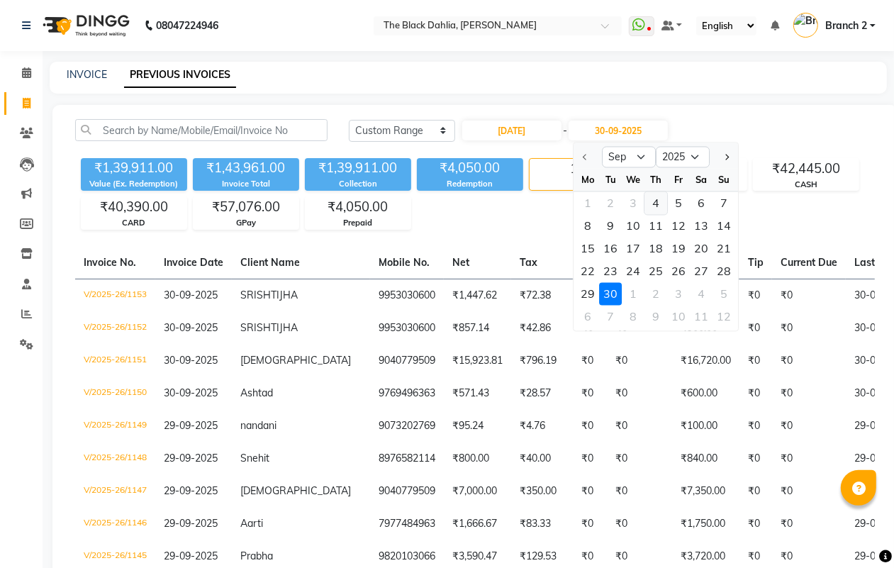
click at [650, 198] on div "4" at bounding box center [655, 203] width 23 height 23
type input "[DATE]"
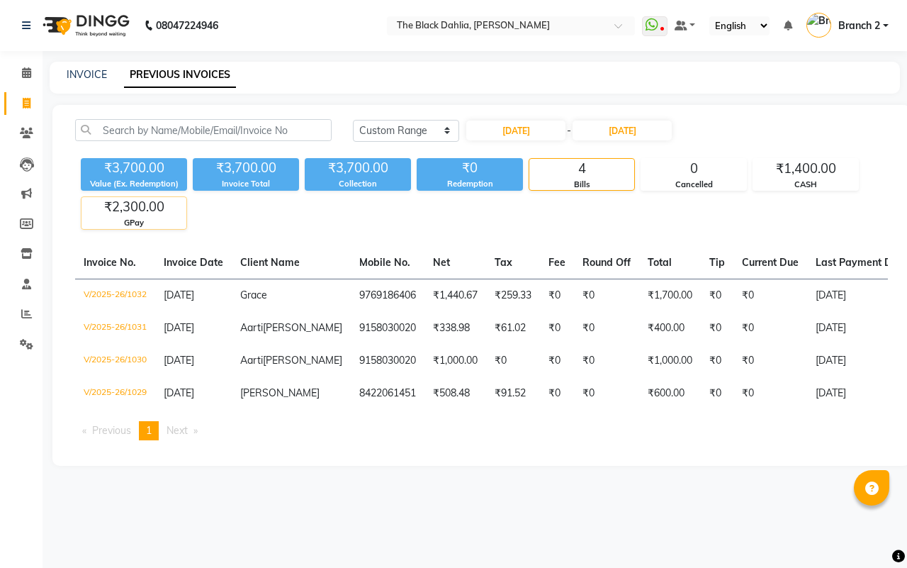
click at [129, 223] on div "GPay" at bounding box center [133, 223] width 105 height 12
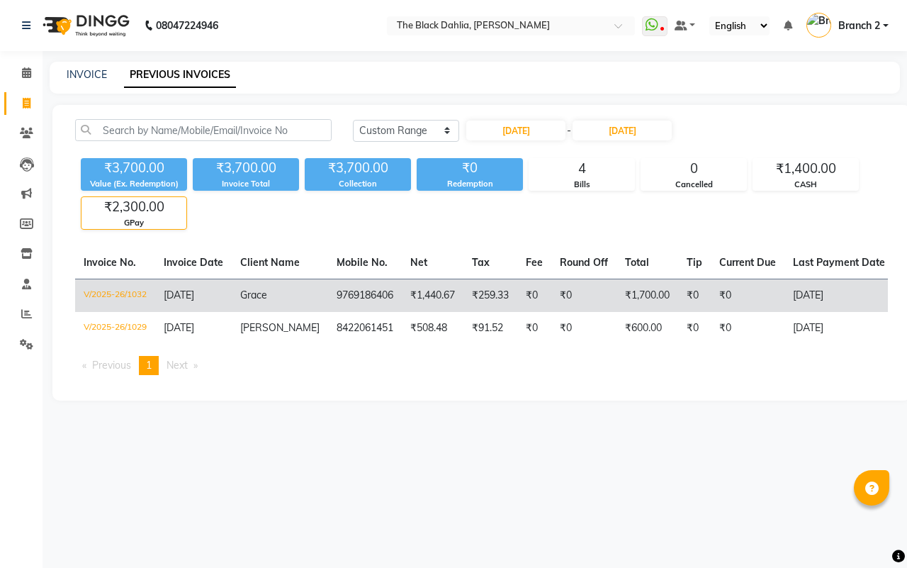
click at [530, 303] on td "₹0" at bounding box center [534, 294] width 34 height 33
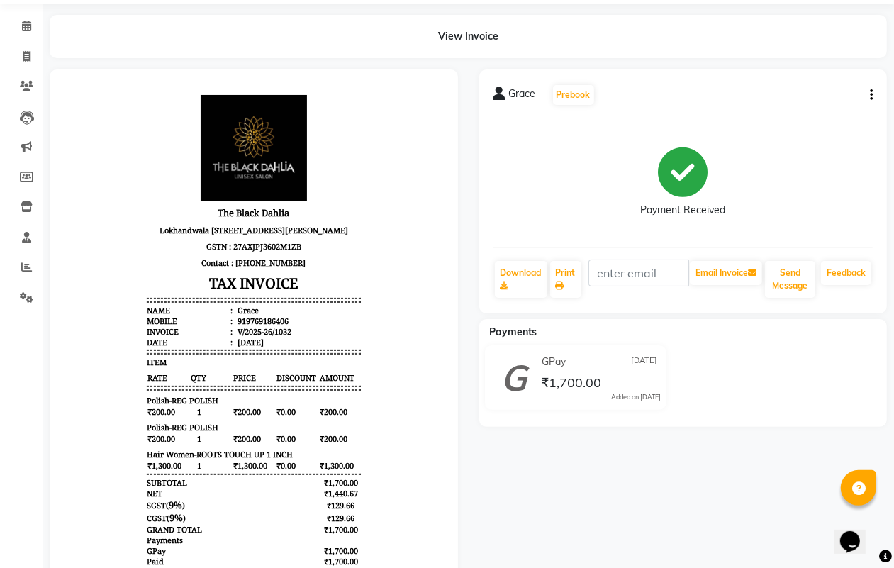
scroll to position [89, 0]
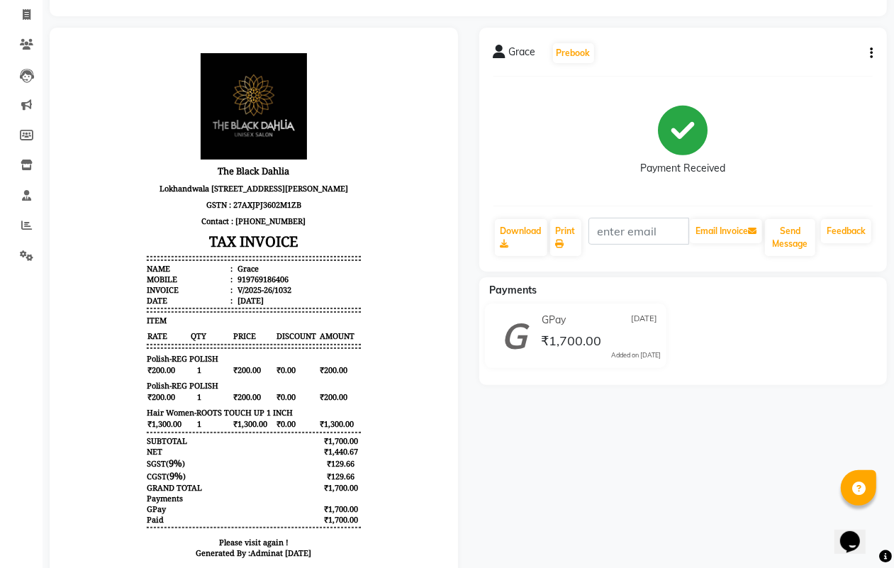
click at [870, 54] on icon "button" at bounding box center [870, 53] width 3 height 1
click at [812, 62] on div "Edit Item Staff" at bounding box center [800, 62] width 97 height 18
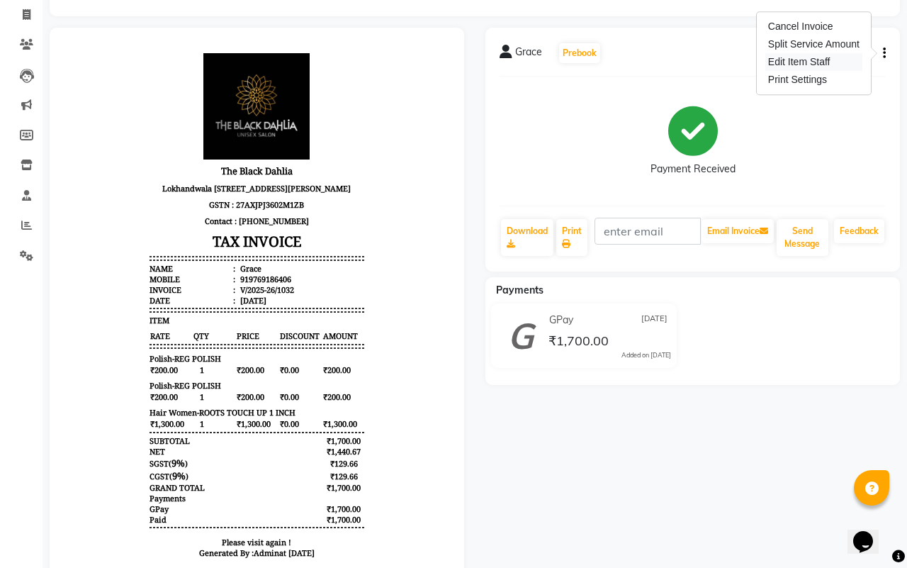
select select
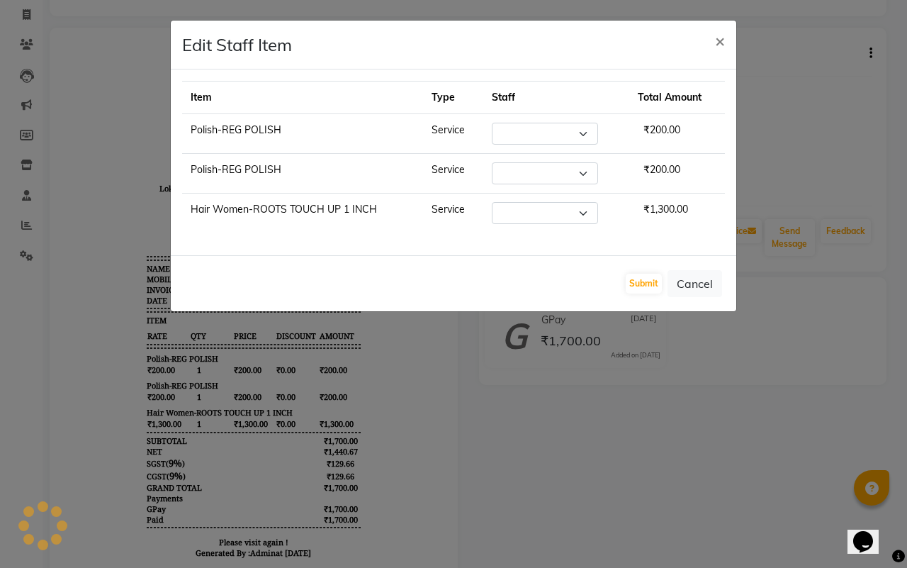
select select "65812"
select select "37123"
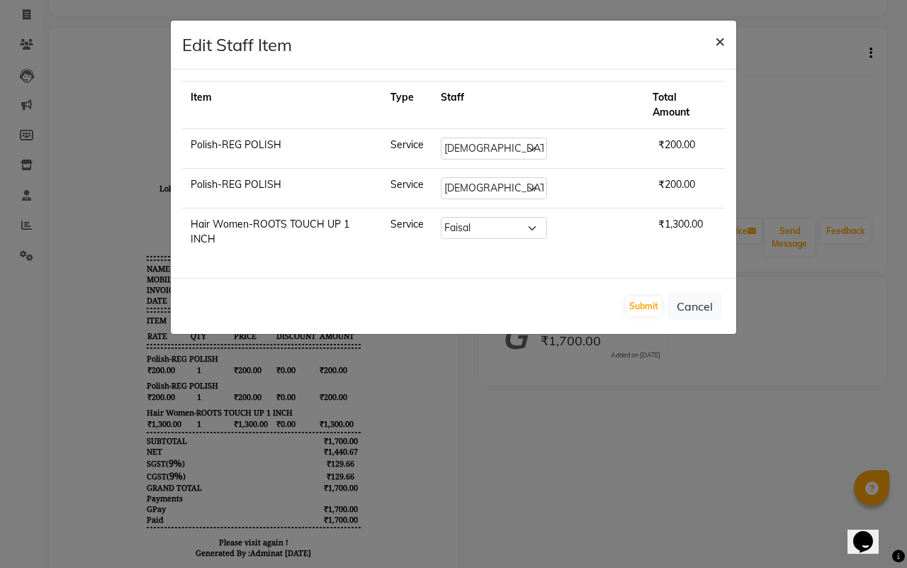
click at [716, 40] on span "×" at bounding box center [720, 40] width 10 height 21
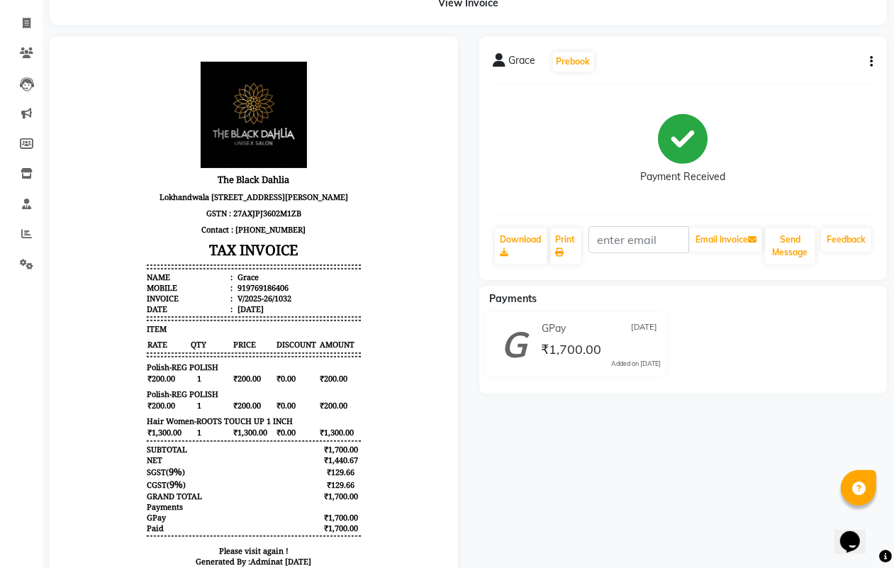
scroll to position [0, 0]
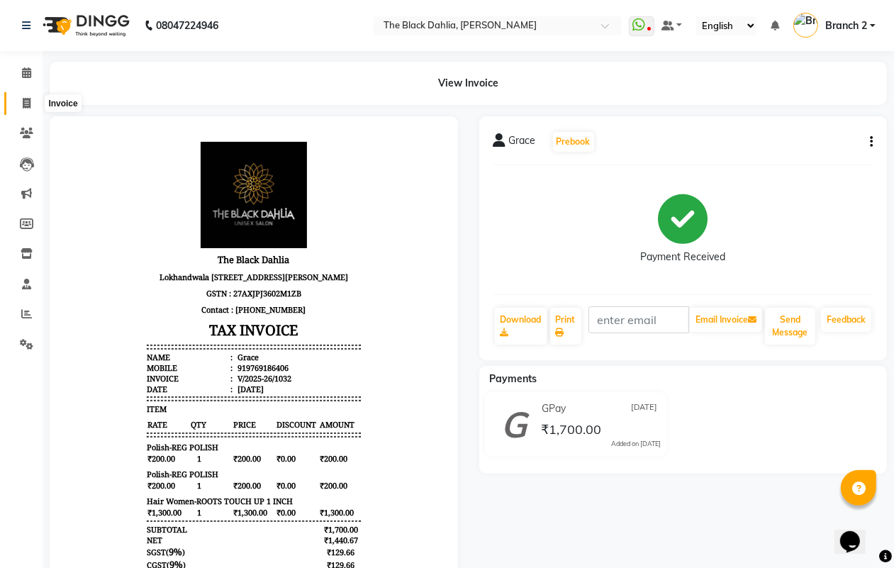
click at [26, 106] on icon at bounding box center [27, 103] width 8 height 11
select select "service"
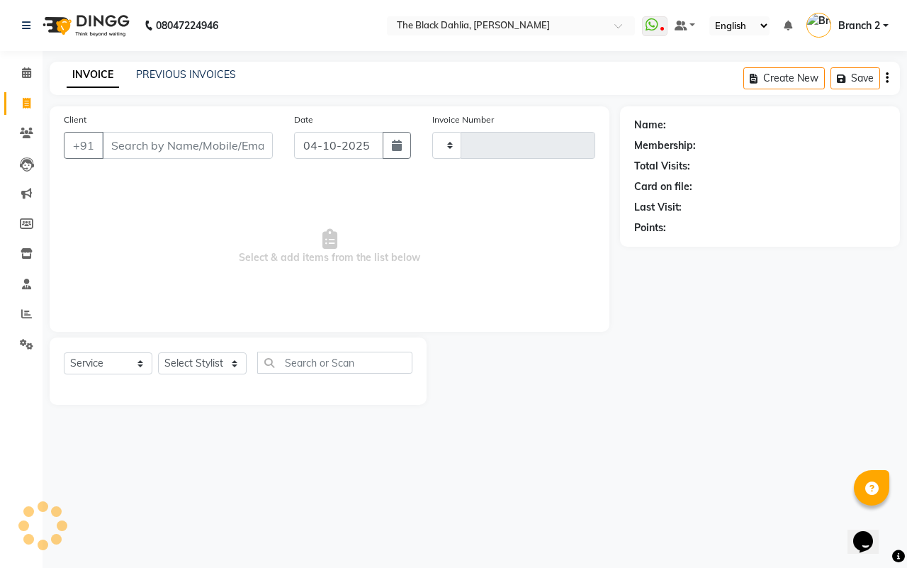
type input "1154"
select select "5211"
click at [171, 78] on link "PREVIOUS INVOICES" at bounding box center [186, 74] width 100 height 13
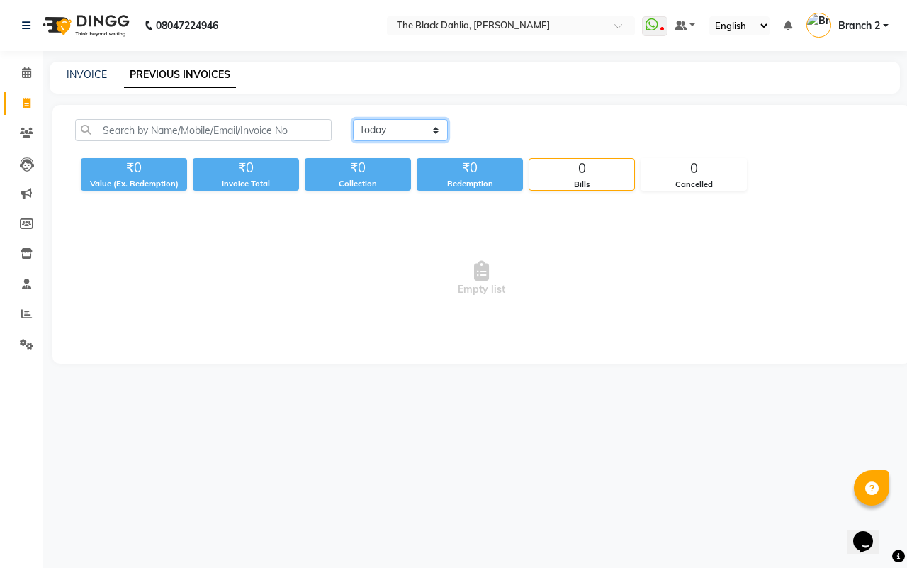
click at [407, 123] on select "[DATE] [DATE] Custom Range" at bounding box center [400, 130] width 95 height 22
select select "range"
click at [353, 119] on select "[DATE] [DATE] Custom Range" at bounding box center [400, 130] width 95 height 22
click at [500, 131] on input "04-10-2025" at bounding box center [515, 130] width 99 height 20
select select "10"
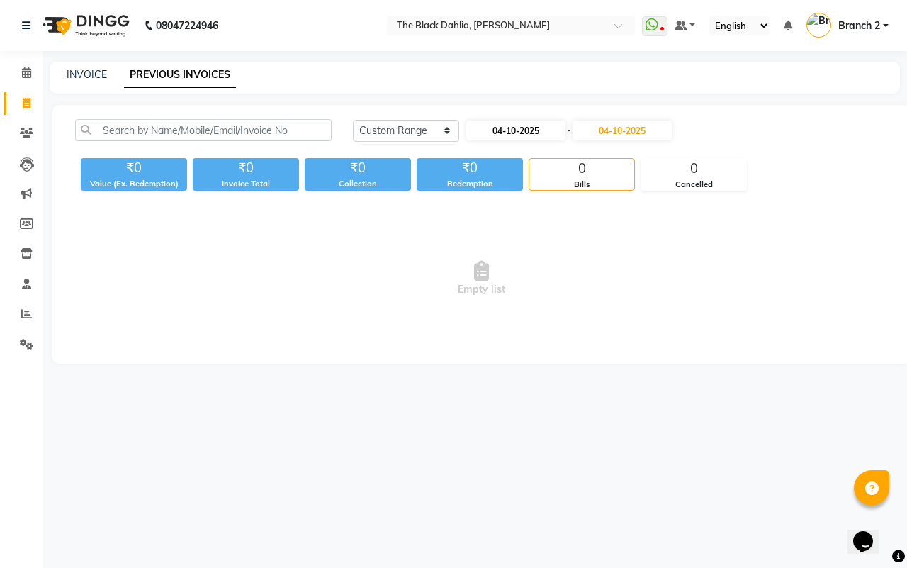
select select "2025"
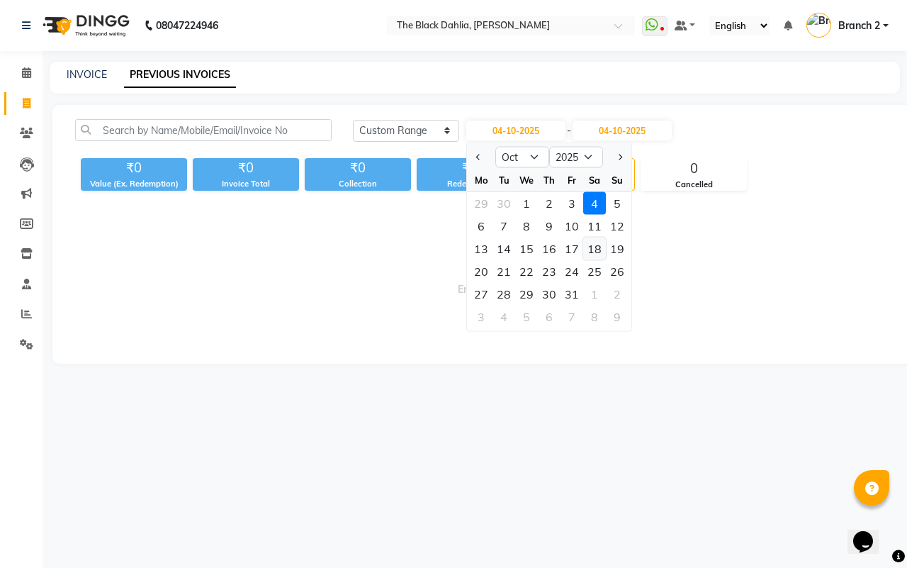
click at [592, 241] on div "18" at bounding box center [594, 248] width 23 height 23
type input "18-10-2025"
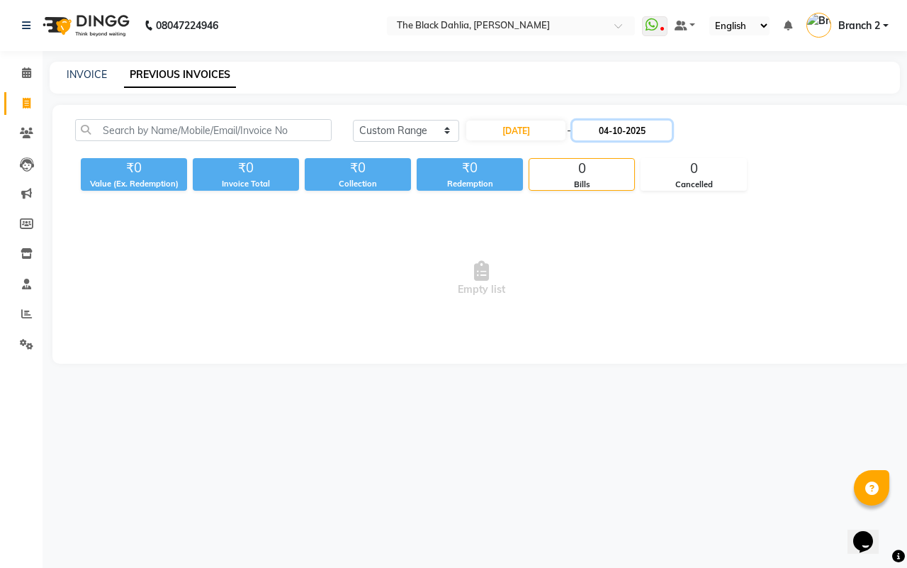
click at [617, 128] on input "04-10-2025" at bounding box center [622, 130] width 99 height 20
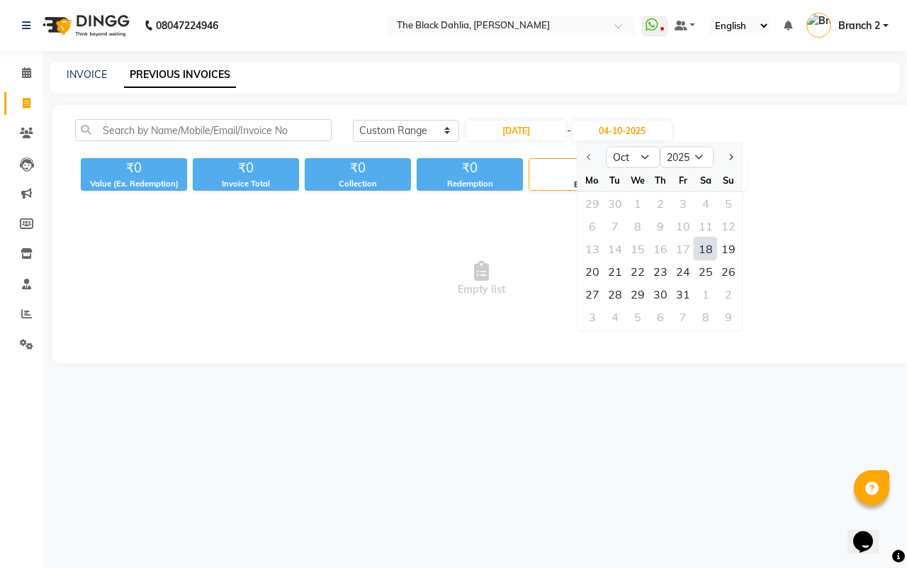
click at [704, 246] on div "18" at bounding box center [705, 248] width 23 height 23
type input "18-10-2025"
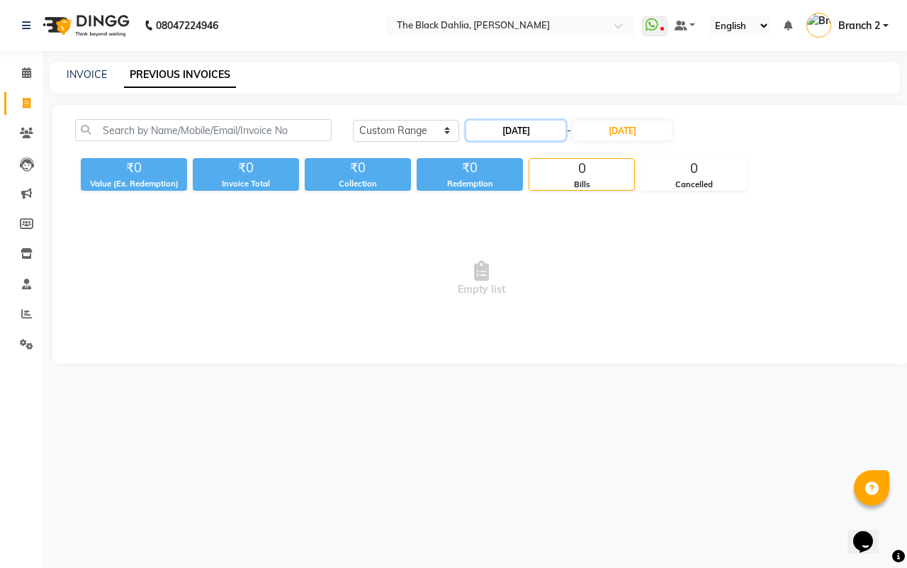
click at [526, 133] on input "18-10-2025" at bounding box center [515, 130] width 99 height 20
select select "10"
select select "2025"
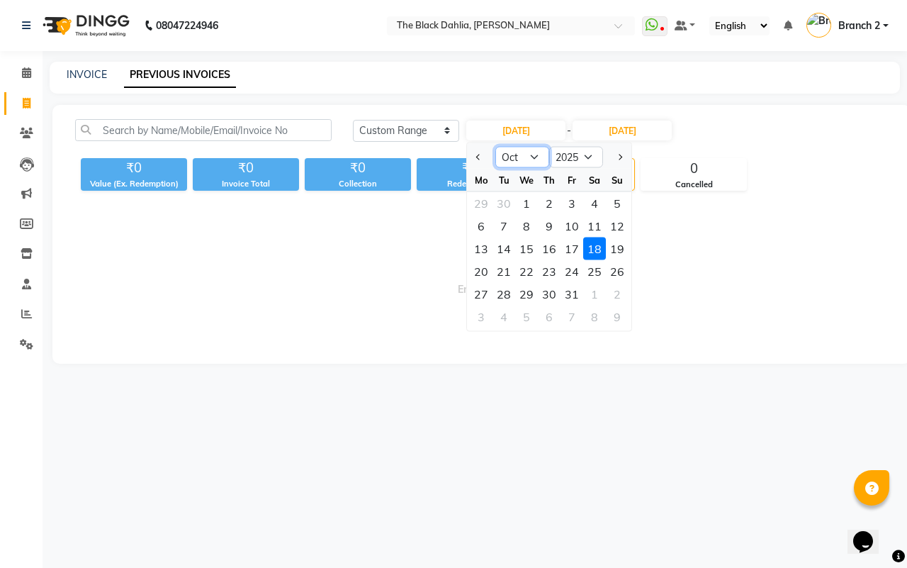
drag, startPoint x: 517, startPoint y: 157, endPoint x: 525, endPoint y: 162, distance: 8.9
click at [517, 157] on select "Jan Feb Mar Apr May Jun Jul Aug Sep Oct Nov Dec" at bounding box center [522, 157] width 54 height 21
select select "9"
click at [495, 147] on select "Jan Feb Mar Apr May Jun Jul Aug Sep Oct Nov Dec" at bounding box center [522, 157] width 54 height 21
click at [553, 245] on div "18" at bounding box center [549, 248] width 23 height 23
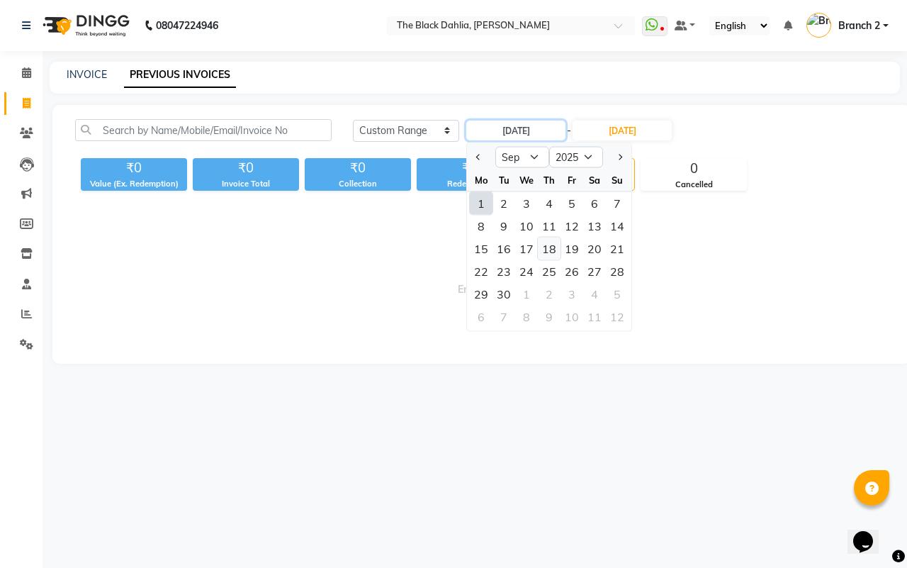
type input "[DATE]"
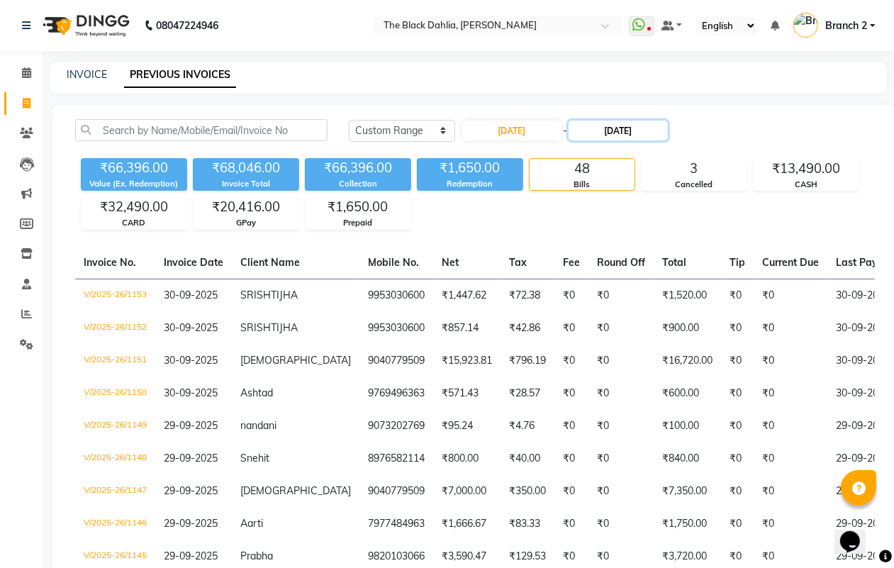
click at [629, 131] on input "18-10-2025" at bounding box center [617, 130] width 99 height 20
select select "10"
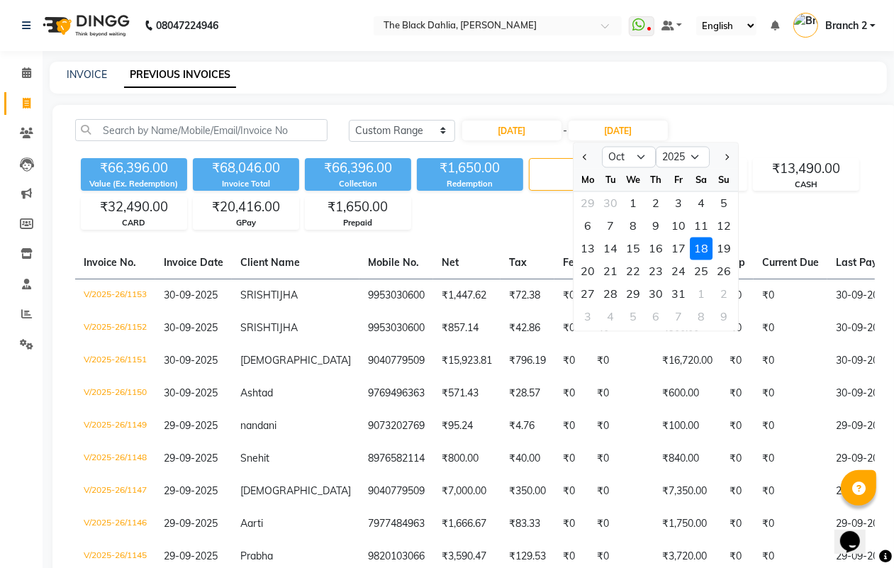
click at [693, 249] on div "18" at bounding box center [700, 248] width 23 height 23
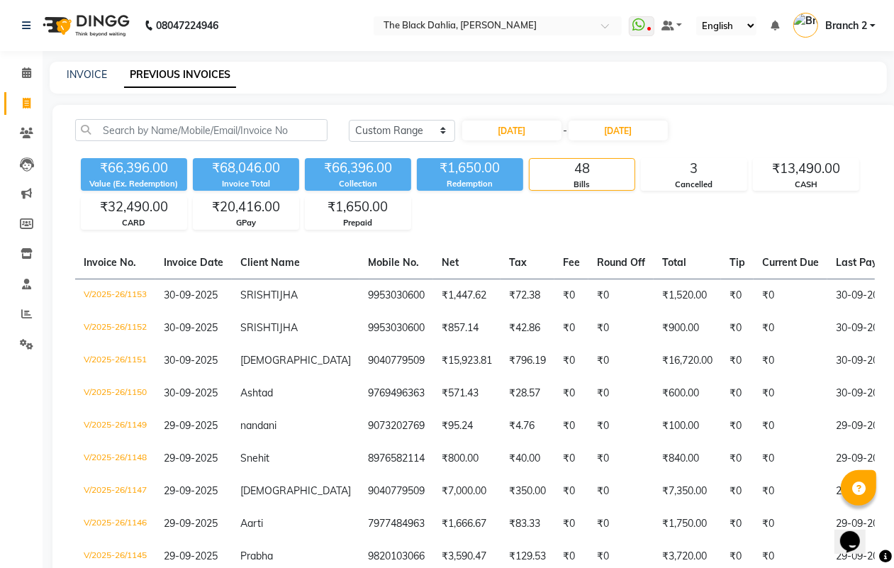
click at [607, 119] on div "18-09-2025 - 18-10-2025" at bounding box center [565, 130] width 208 height 23
click at [621, 133] on input "18-10-2025" at bounding box center [617, 130] width 99 height 20
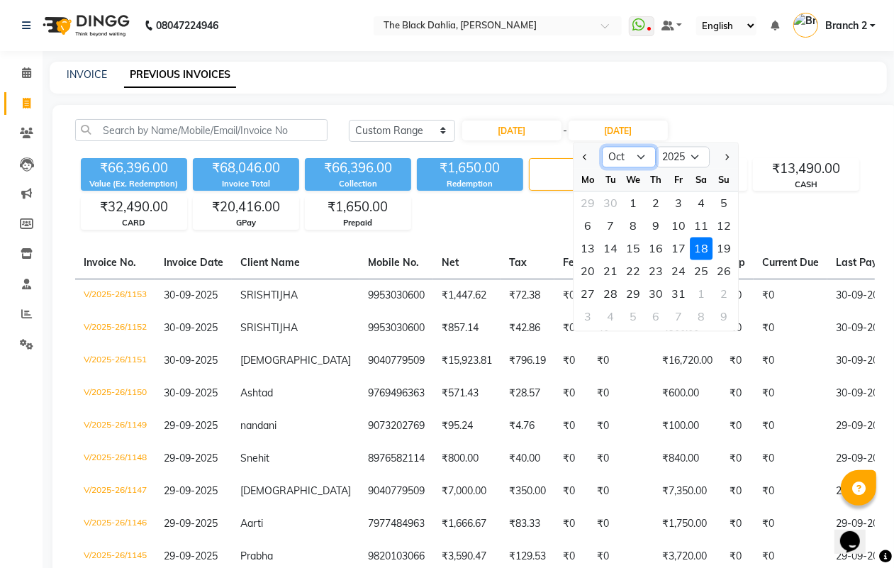
drag, startPoint x: 628, startPoint y: 158, endPoint x: 639, endPoint y: 165, distance: 13.4
click at [628, 158] on select "Sep Oct Nov Dec" at bounding box center [629, 157] width 54 height 21
select select "9"
click at [602, 147] on select "Sep Oct Nov Dec" at bounding box center [629, 157] width 54 height 21
click at [658, 247] on div "18" at bounding box center [655, 248] width 23 height 23
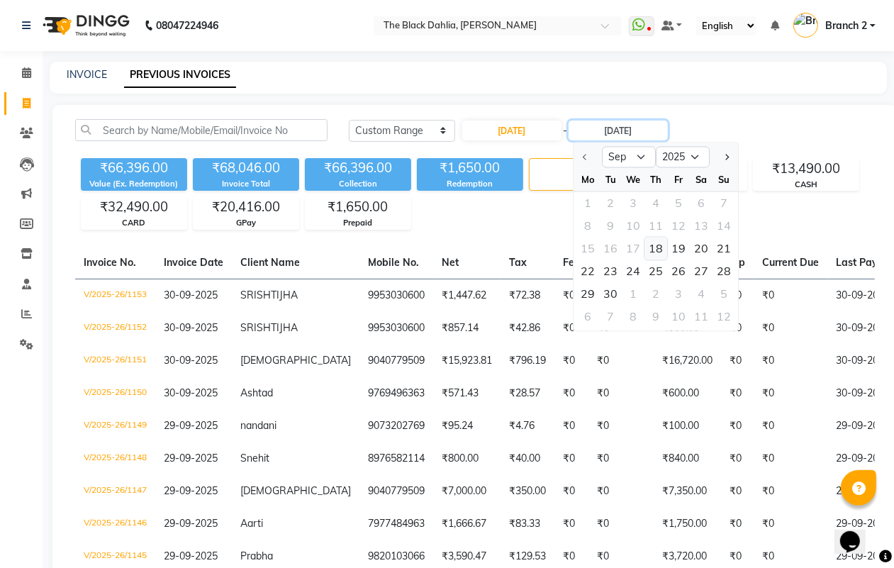
type input "[DATE]"
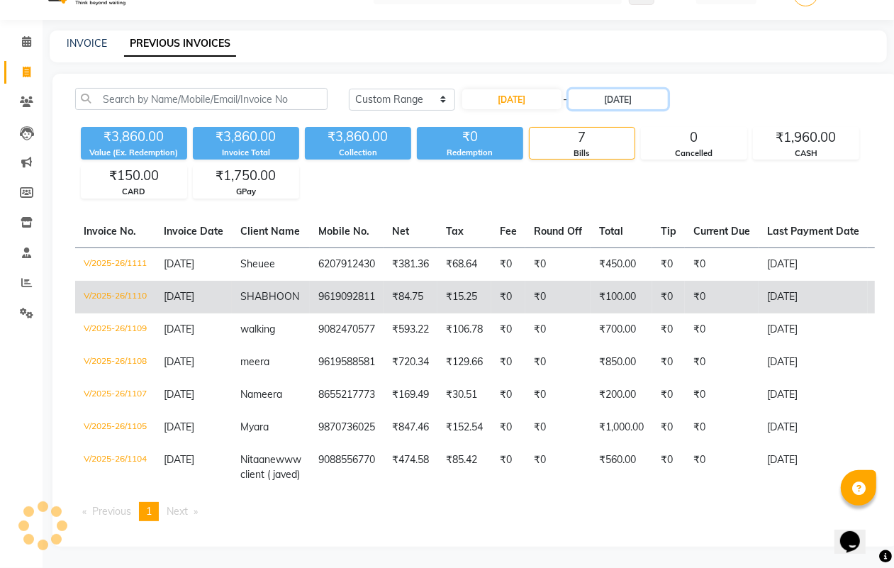
scroll to position [72, 0]
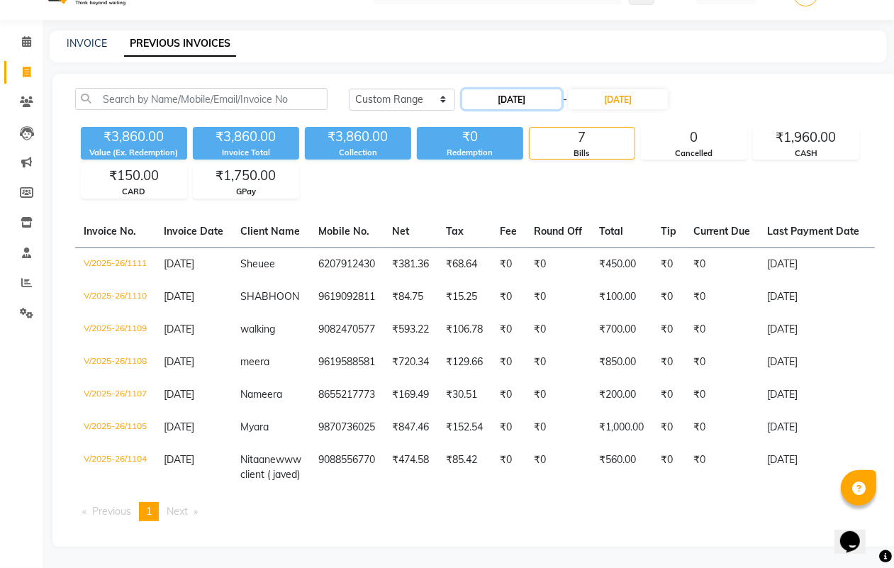
click at [518, 89] on input "[DATE]" at bounding box center [511, 99] width 99 height 20
select select "9"
select select "2025"
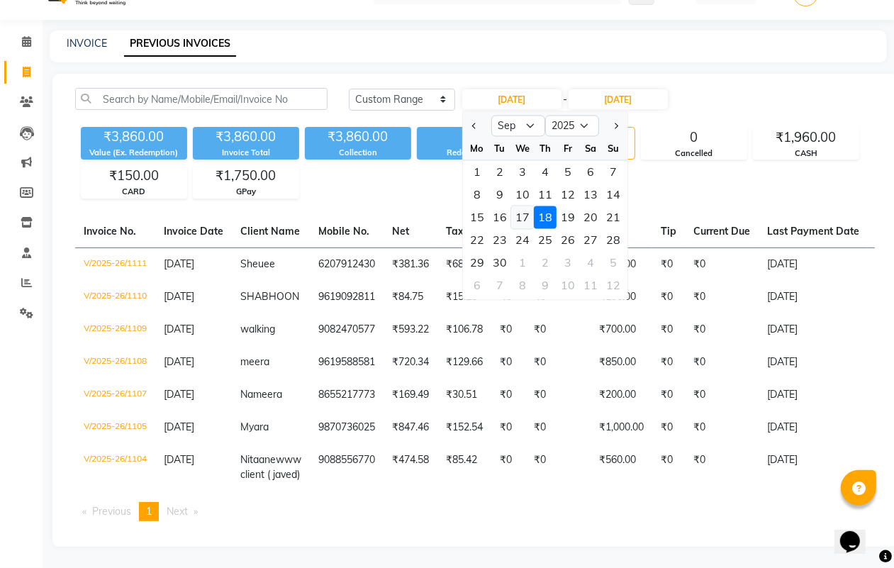
click at [514, 206] on div "17" at bounding box center [522, 217] width 23 height 23
type input "17-09-2025"
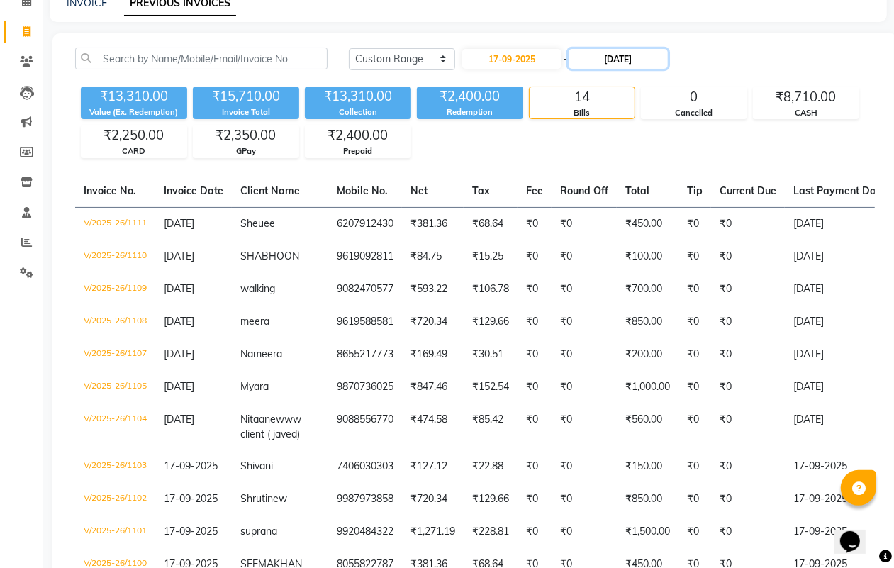
click at [634, 55] on input "[DATE]" at bounding box center [617, 59] width 99 height 20
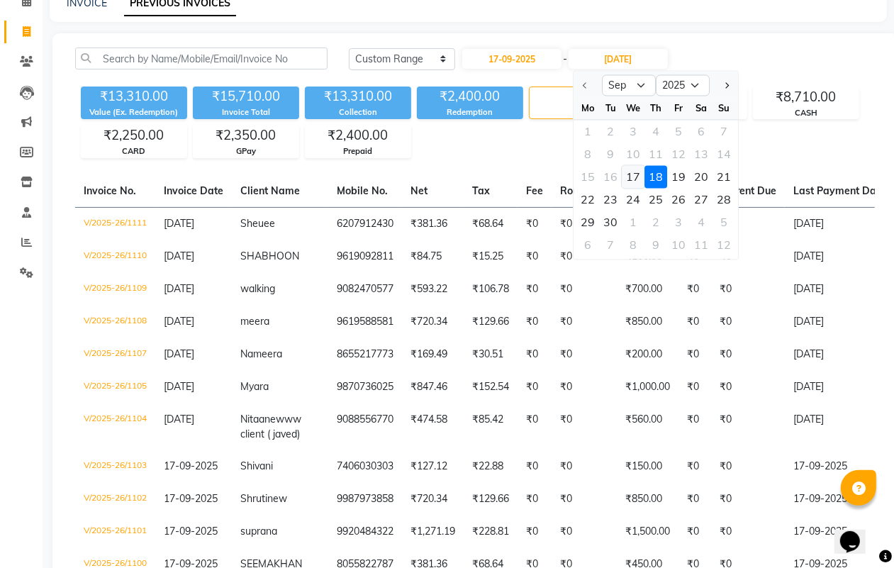
click at [631, 174] on div "17" at bounding box center [632, 177] width 23 height 23
type input "17-09-2025"
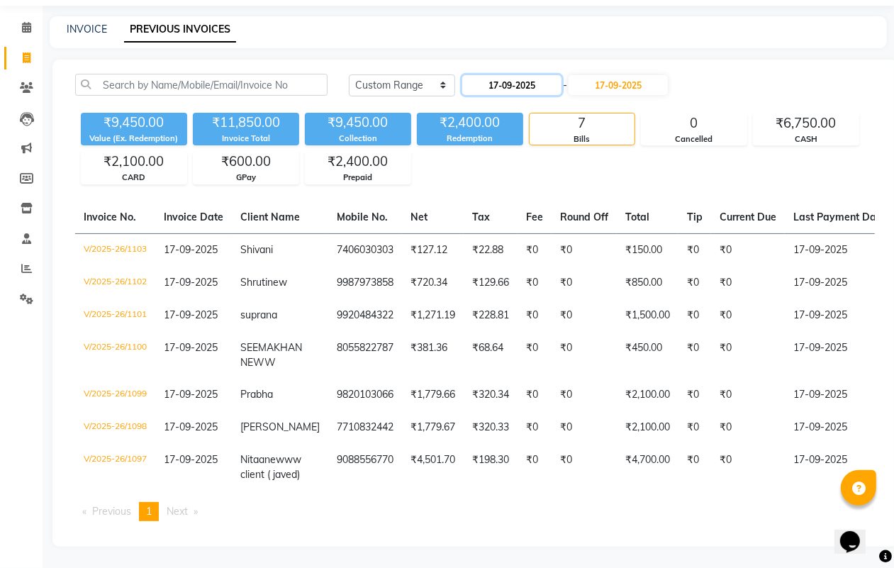
click at [522, 75] on input "17-09-2025" at bounding box center [511, 85] width 99 height 20
select select "9"
select select "2025"
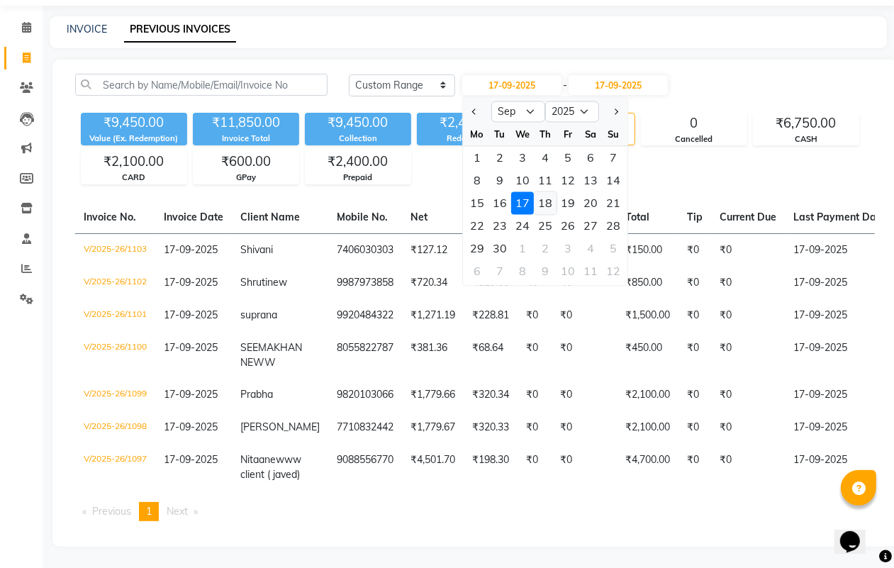
click at [551, 192] on div "18" at bounding box center [545, 203] width 23 height 23
type input "[DATE]"
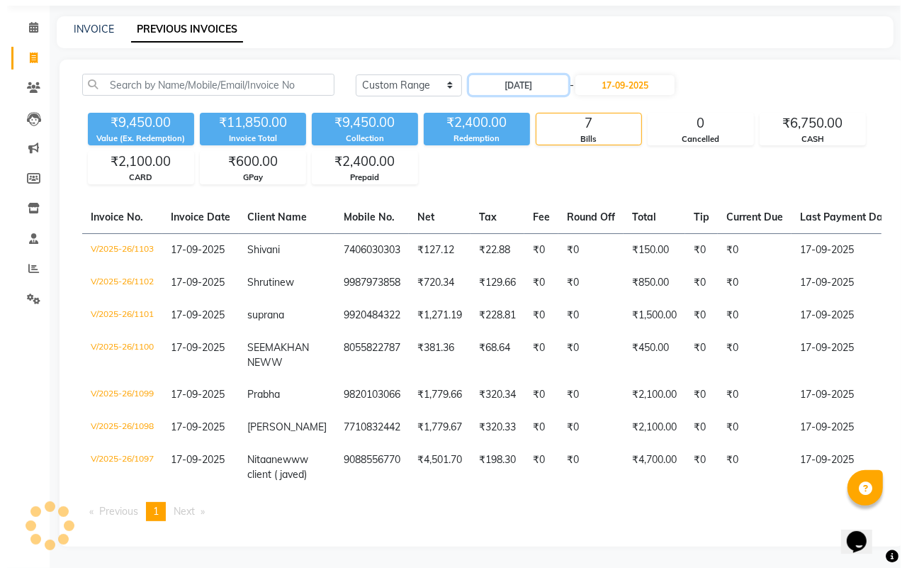
scroll to position [0, 0]
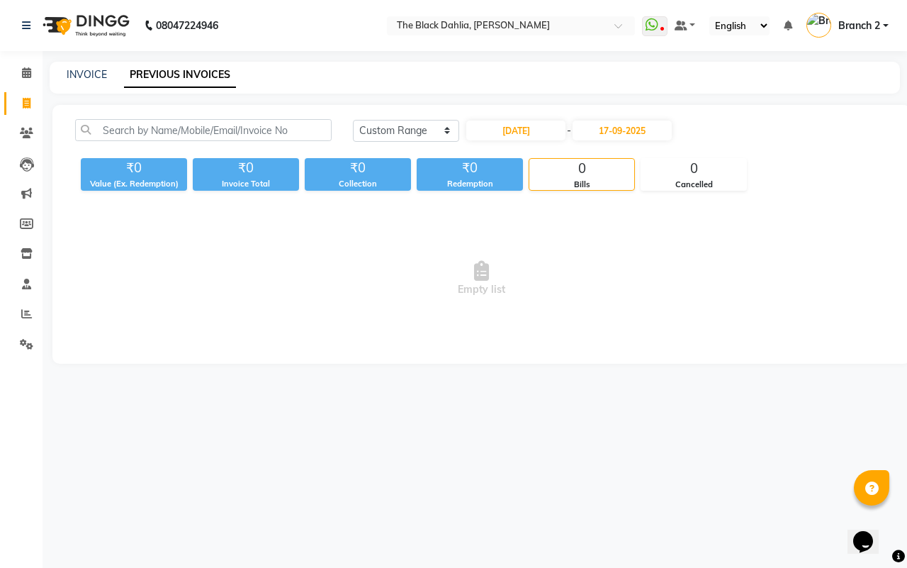
click at [611, 119] on div "18-09-2025 - 17-09-2025" at bounding box center [569, 130] width 208 height 23
click at [629, 125] on input "17-09-2025" at bounding box center [622, 130] width 99 height 20
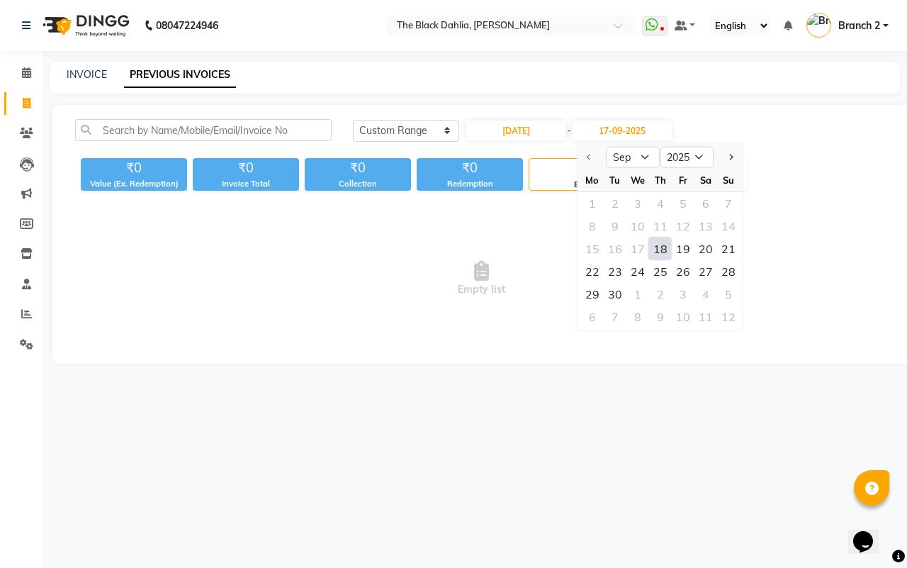
click at [659, 249] on div "18" at bounding box center [660, 248] width 23 height 23
type input "[DATE]"
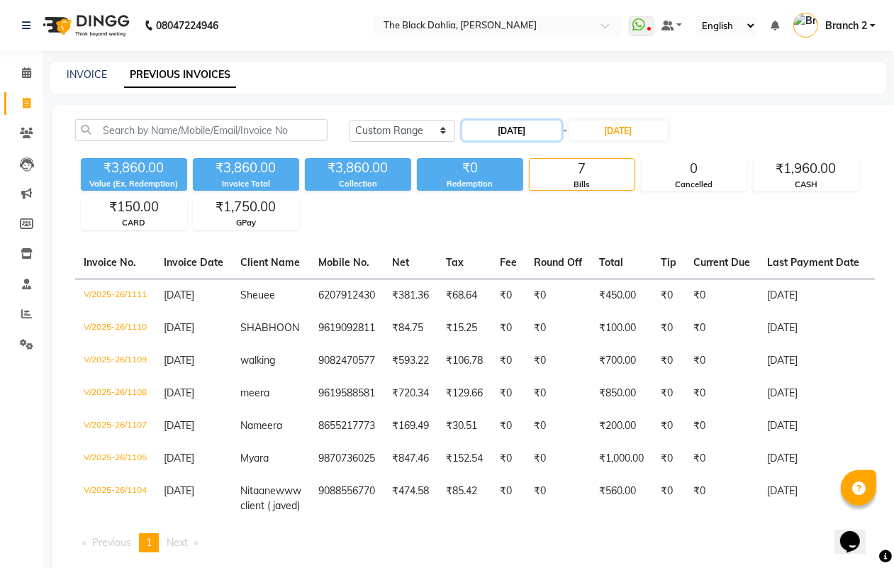
click at [529, 132] on input "[DATE]" at bounding box center [511, 130] width 99 height 20
select select "9"
select select "2025"
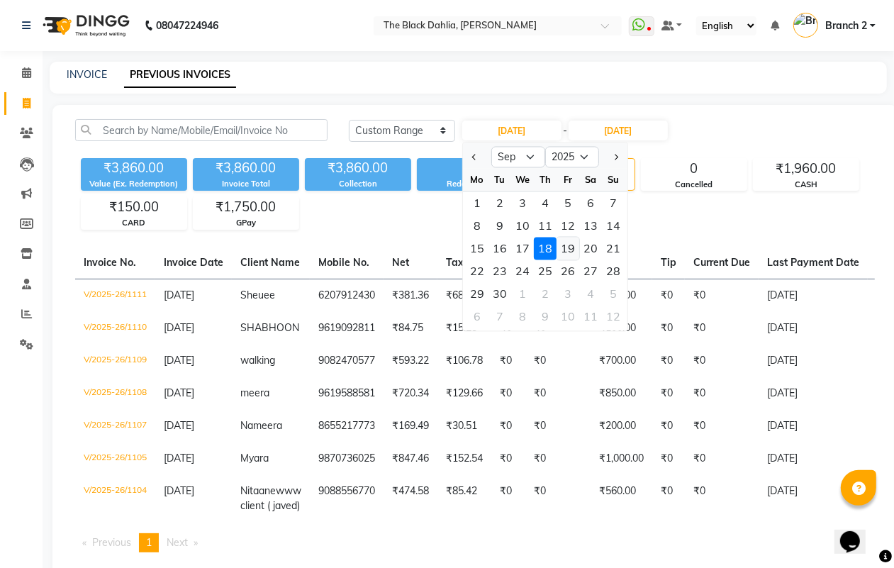
click at [569, 242] on div "19" at bounding box center [567, 248] width 23 height 23
type input "19-09-2025"
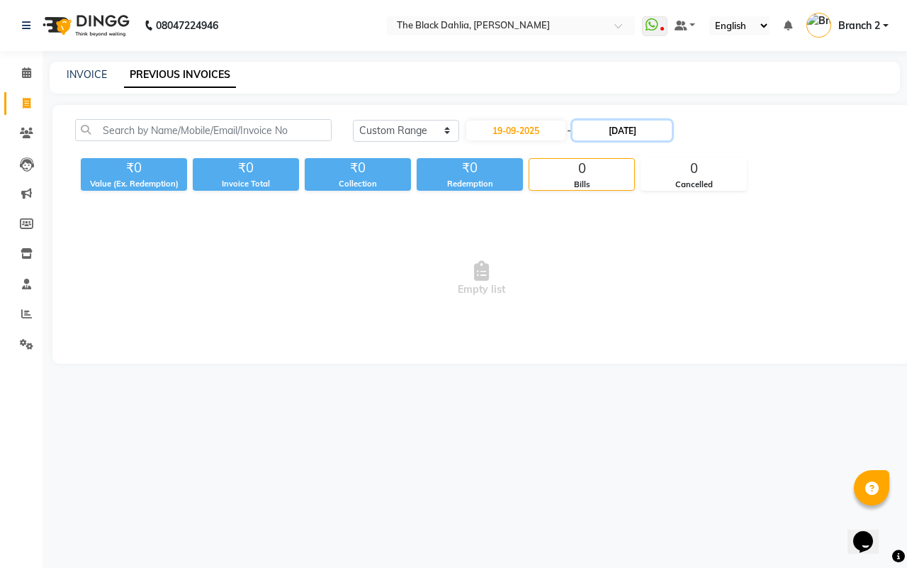
click at [628, 123] on input "[DATE]" at bounding box center [622, 130] width 99 height 20
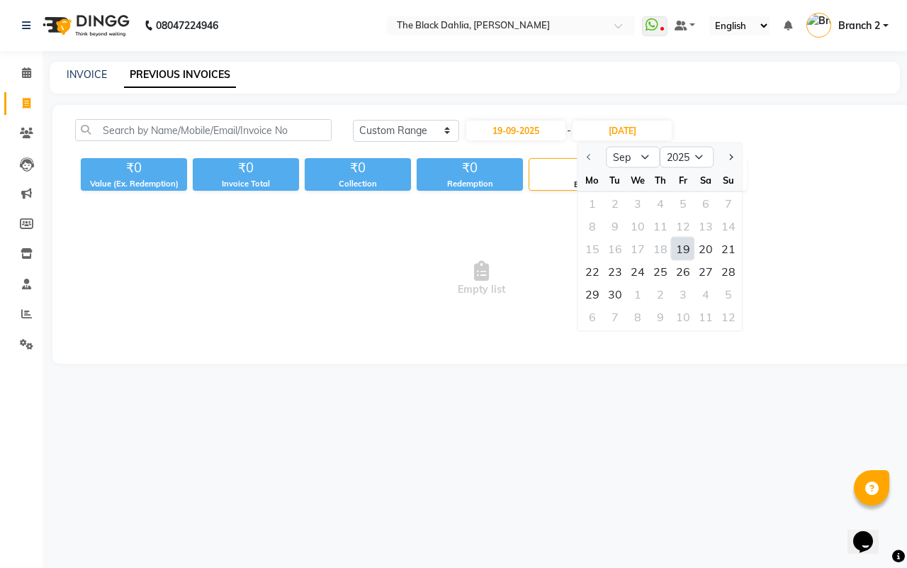
click at [688, 244] on div "19" at bounding box center [683, 248] width 23 height 23
type input "19-09-2025"
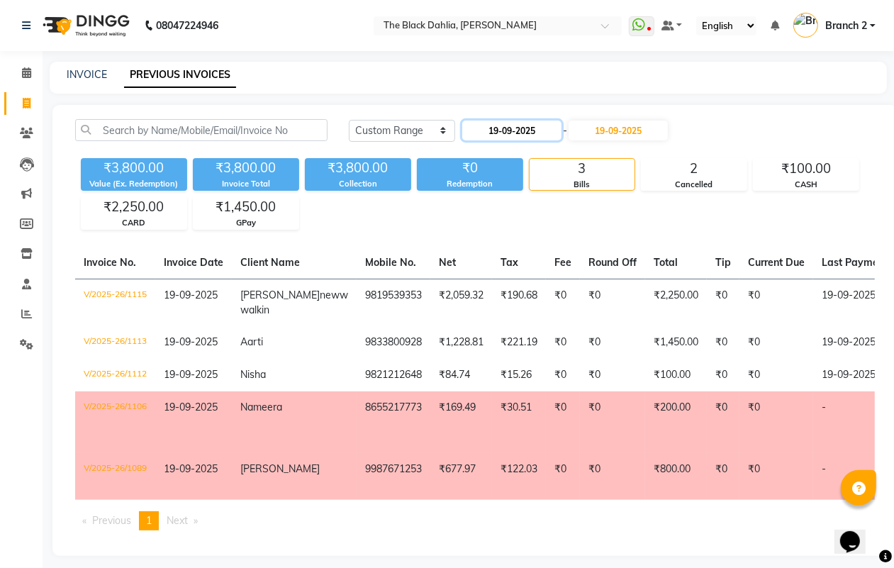
click at [518, 133] on input "19-09-2025" at bounding box center [511, 130] width 99 height 20
select select "9"
select select "2025"
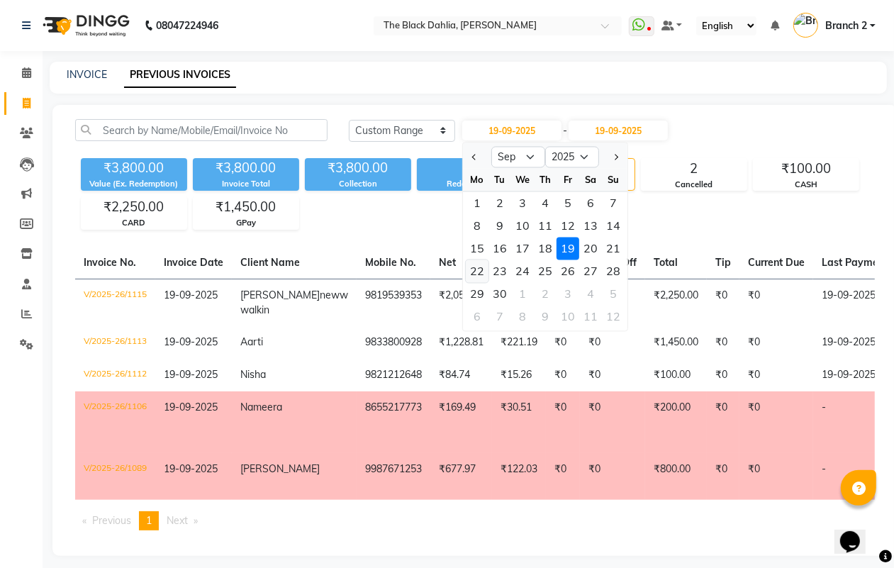
click at [483, 266] on div "22" at bounding box center [477, 271] width 23 height 23
type input "[DATE]"
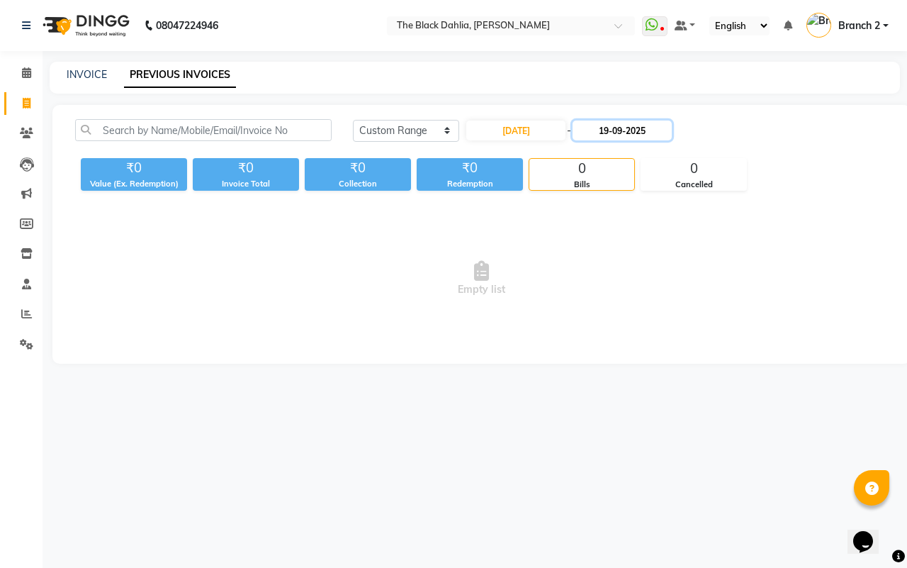
click at [634, 125] on input "19-09-2025" at bounding box center [622, 130] width 99 height 20
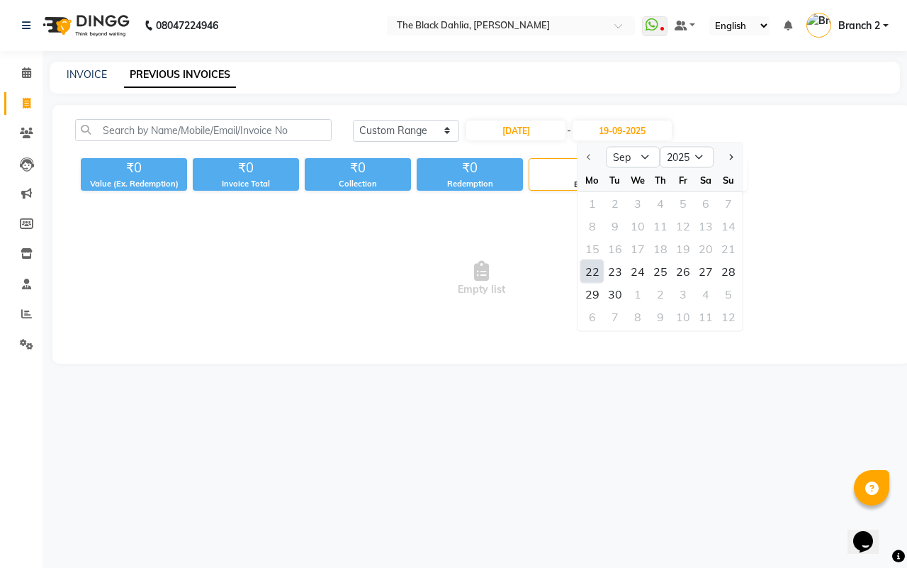
click at [588, 271] on div "22" at bounding box center [592, 271] width 23 height 23
type input "[DATE]"
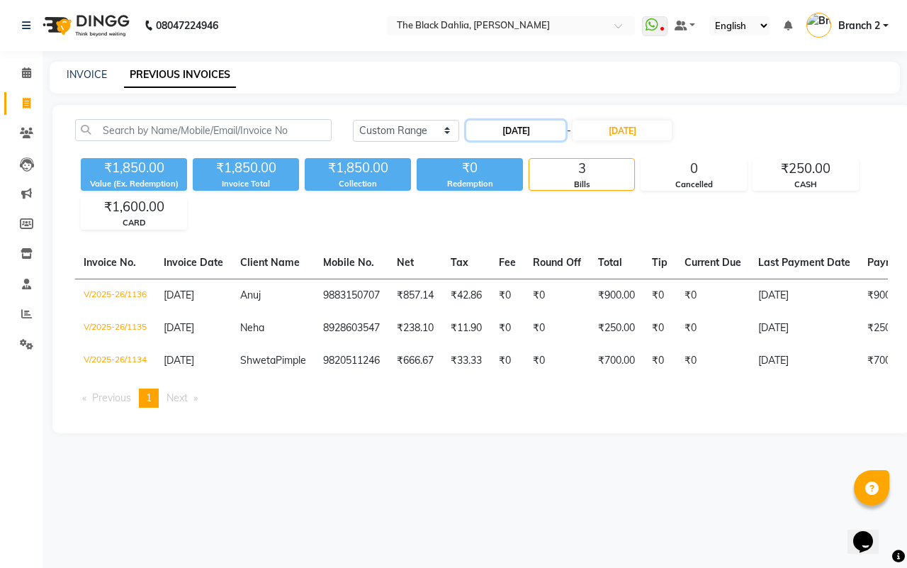
click at [517, 130] on input "[DATE]" at bounding box center [515, 130] width 99 height 20
select select "9"
select select "2025"
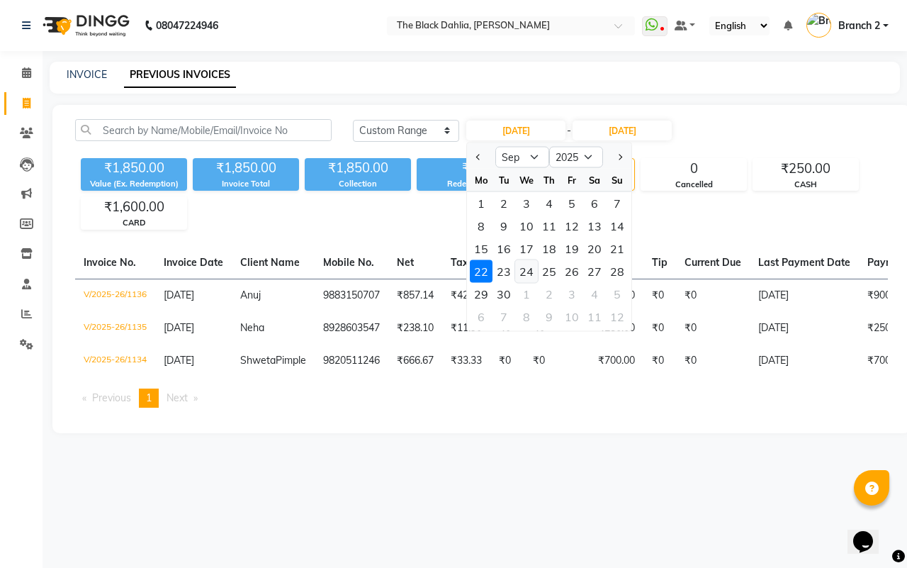
click at [535, 270] on div "24" at bounding box center [526, 271] width 23 height 23
type input "[DATE]"
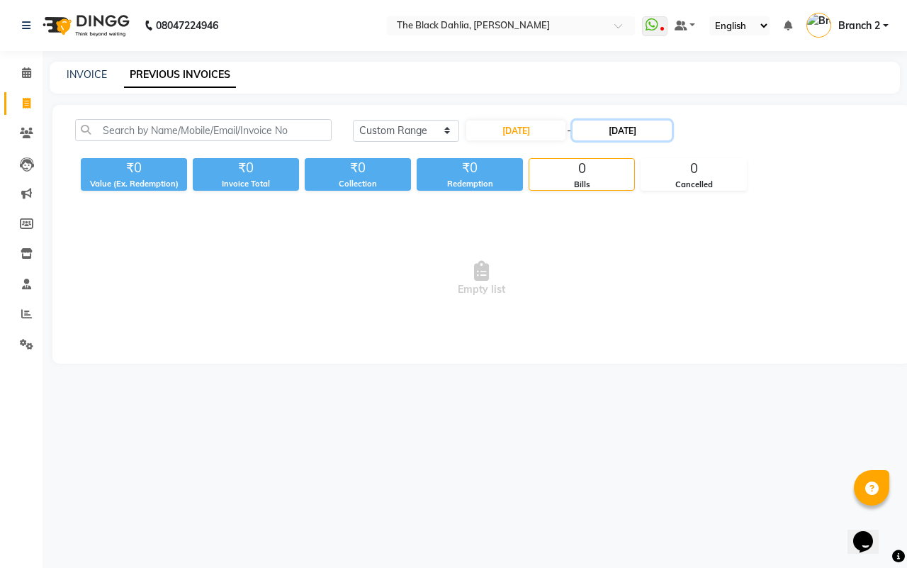
click at [624, 122] on input "[DATE]" at bounding box center [622, 130] width 99 height 20
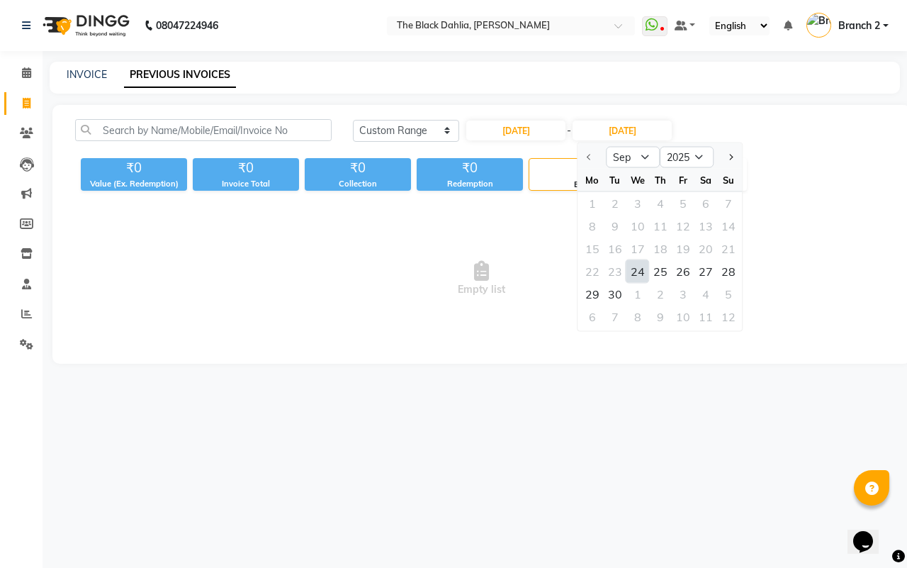
click at [636, 273] on div "24" at bounding box center [637, 271] width 23 height 23
type input "[DATE]"
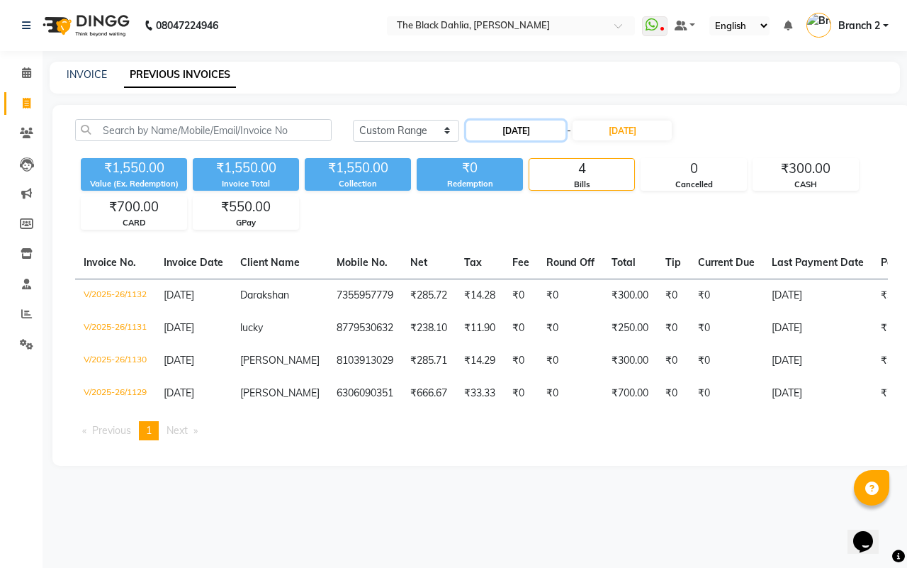
click at [554, 132] on input "[DATE]" at bounding box center [515, 130] width 99 height 20
select select "9"
select select "2025"
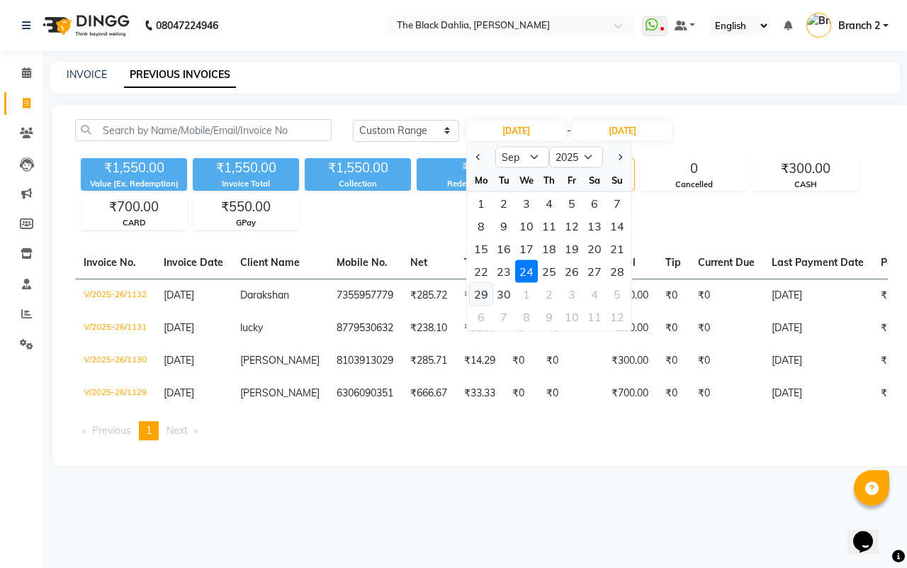
click at [482, 292] on div "29" at bounding box center [481, 294] width 23 height 23
type input "29-09-2025"
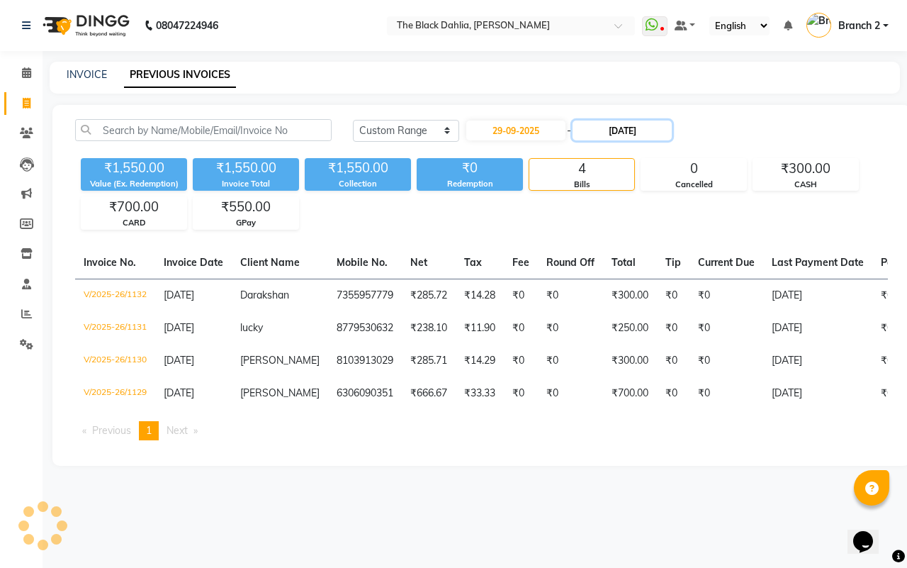
click at [629, 125] on input "[DATE]" at bounding box center [622, 130] width 99 height 20
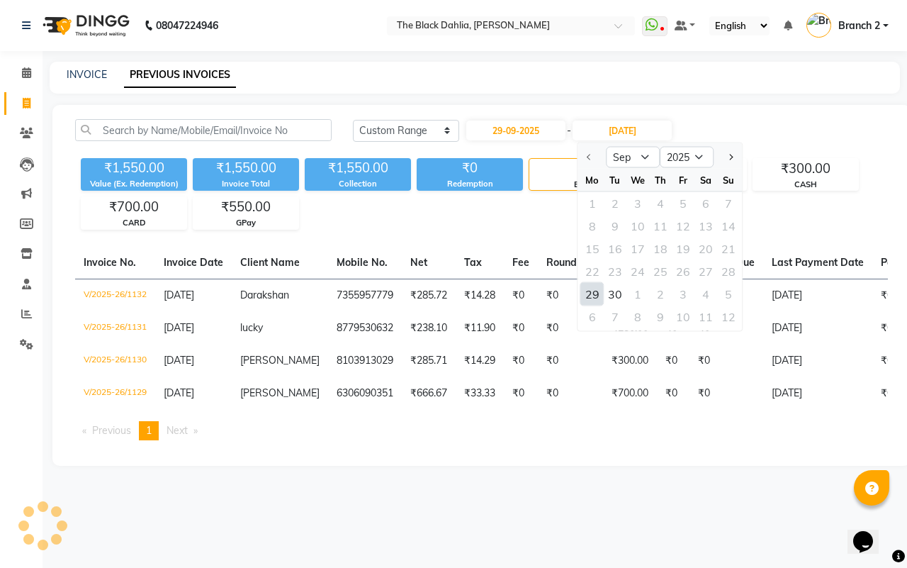
click at [589, 292] on div "29" at bounding box center [592, 294] width 23 height 23
type input "29-09-2025"
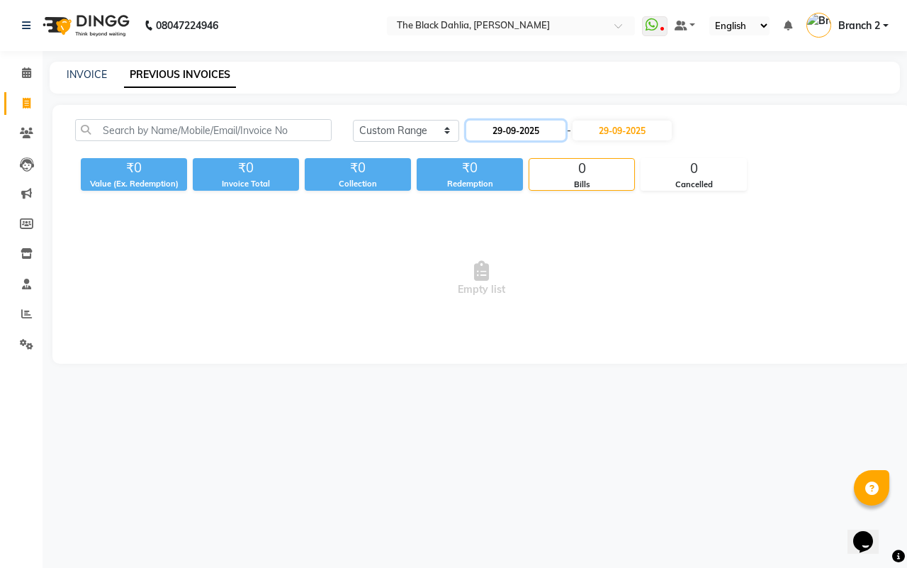
click at [543, 131] on input "29-09-2025" at bounding box center [515, 130] width 99 height 20
select select "9"
select select "2025"
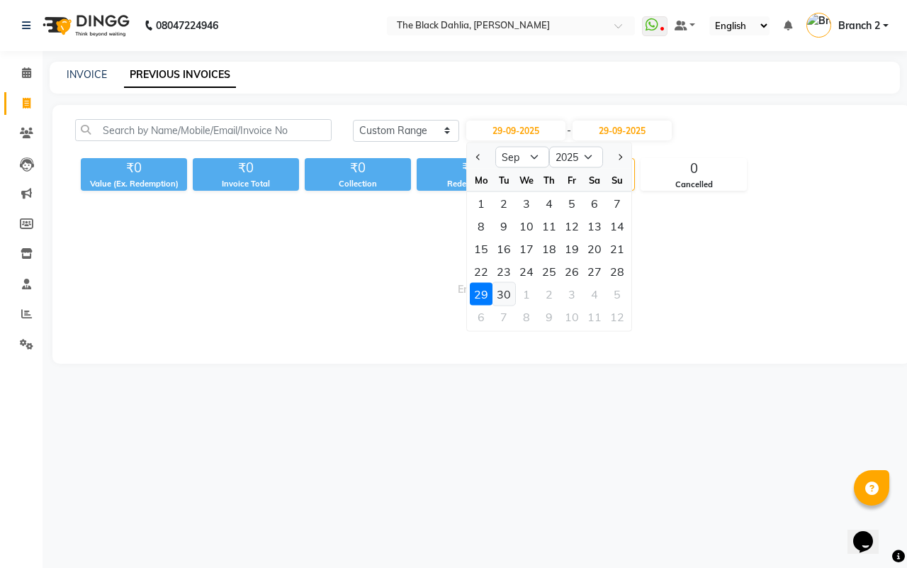
click at [500, 294] on div "30" at bounding box center [503, 294] width 23 height 23
type input "30-09-2025"
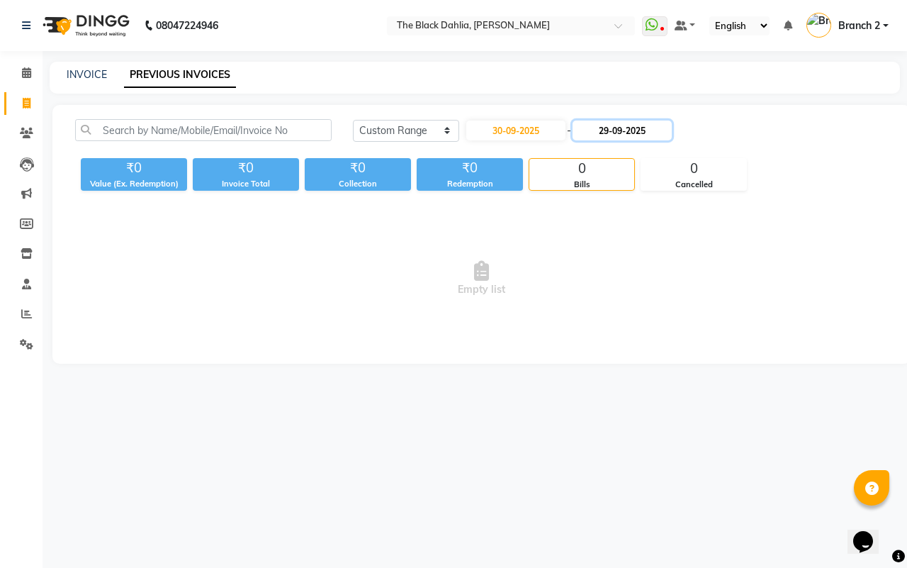
click at [636, 130] on input "29-09-2025" at bounding box center [622, 130] width 99 height 20
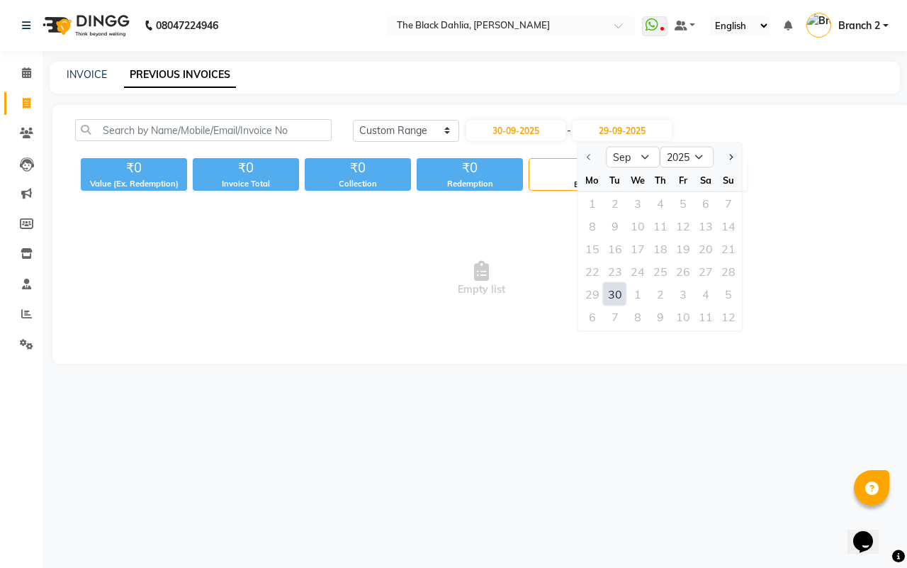
click at [618, 295] on div "30" at bounding box center [615, 294] width 23 height 23
type input "30-09-2025"
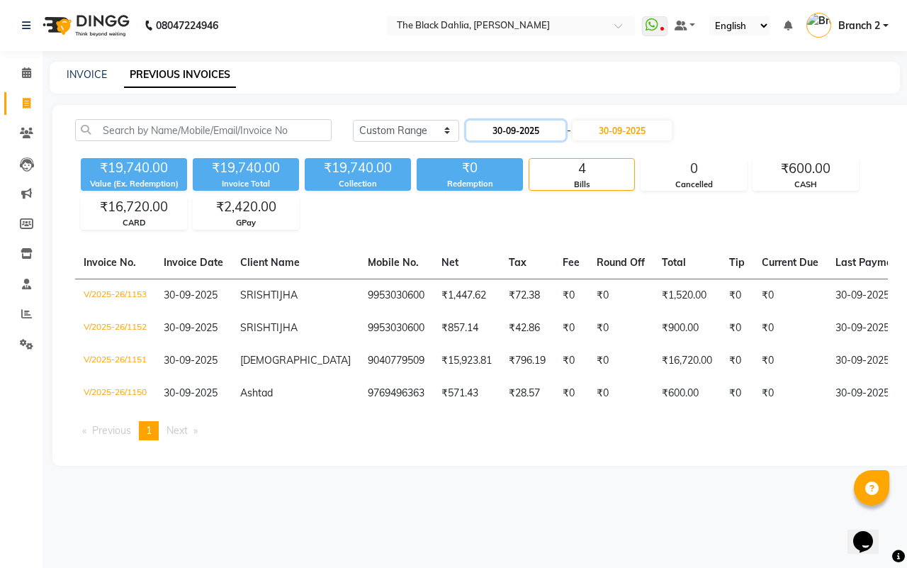
click at [537, 138] on input "30-09-2025" at bounding box center [515, 130] width 99 height 20
select select "9"
select select "2025"
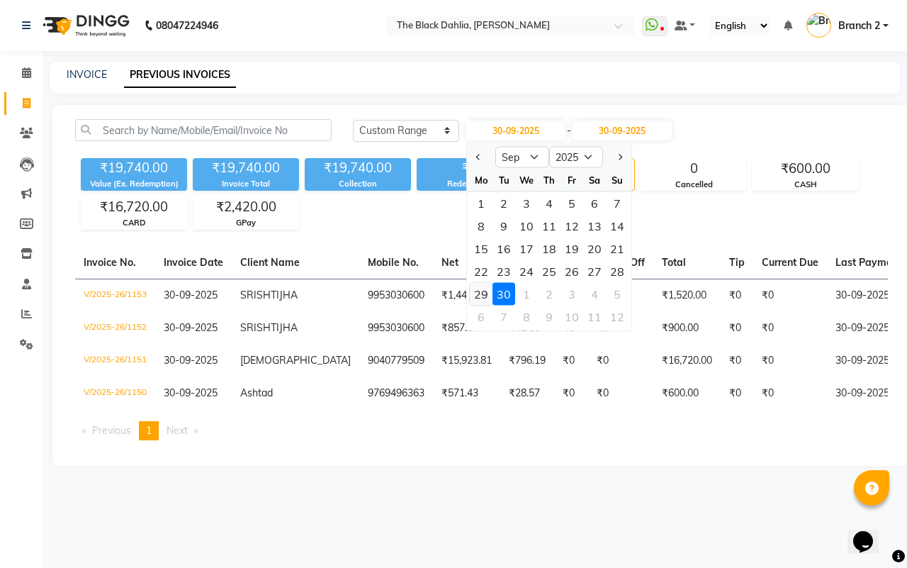
click at [482, 293] on div "29" at bounding box center [481, 294] width 23 height 23
type input "29-09-2025"
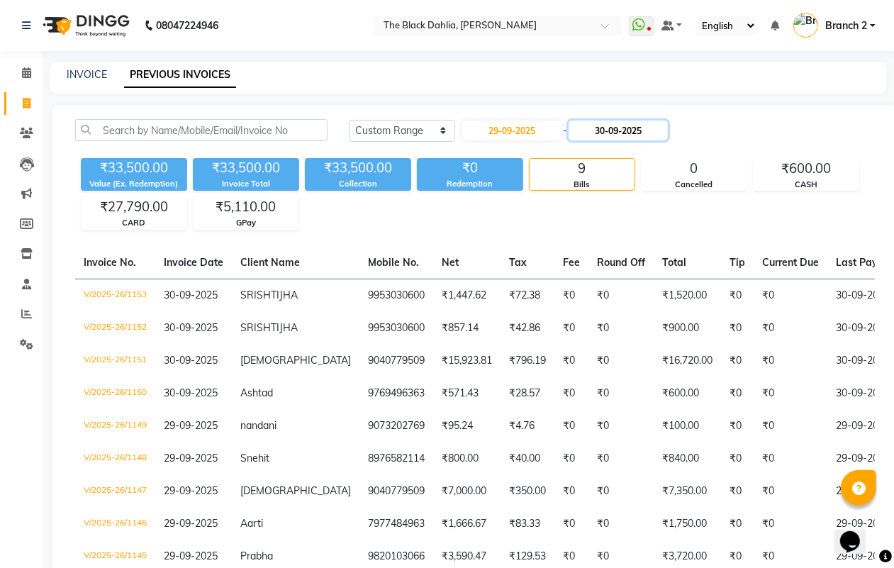
click at [586, 125] on input "30-09-2025" at bounding box center [617, 130] width 99 height 20
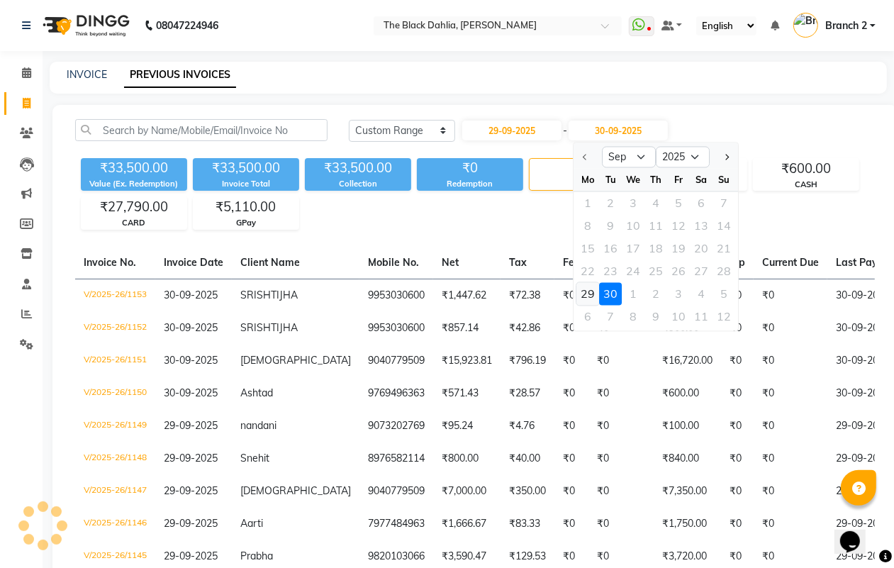
click at [587, 299] on div "29" at bounding box center [587, 294] width 23 height 23
type input "29-09-2025"
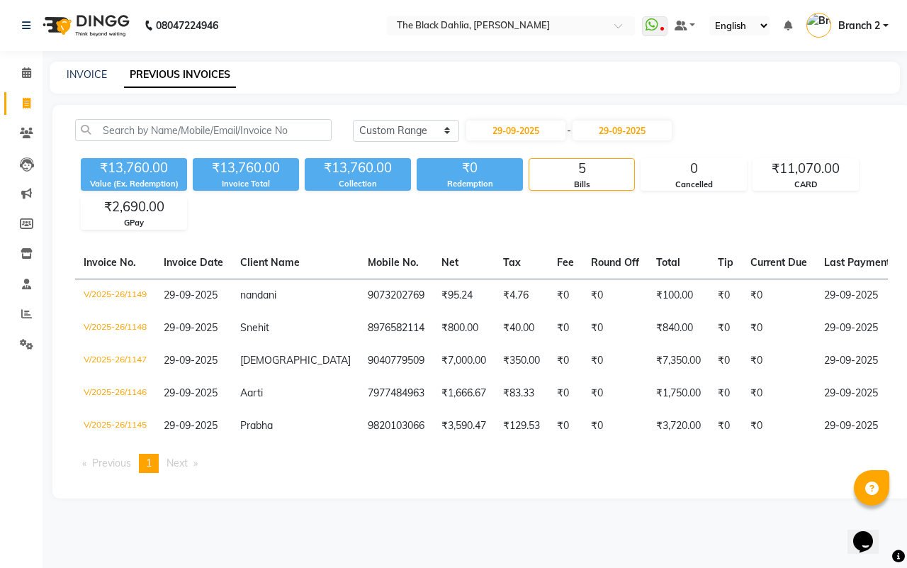
click at [848, 26] on span "Branch 2" at bounding box center [859, 25] width 42 height 15
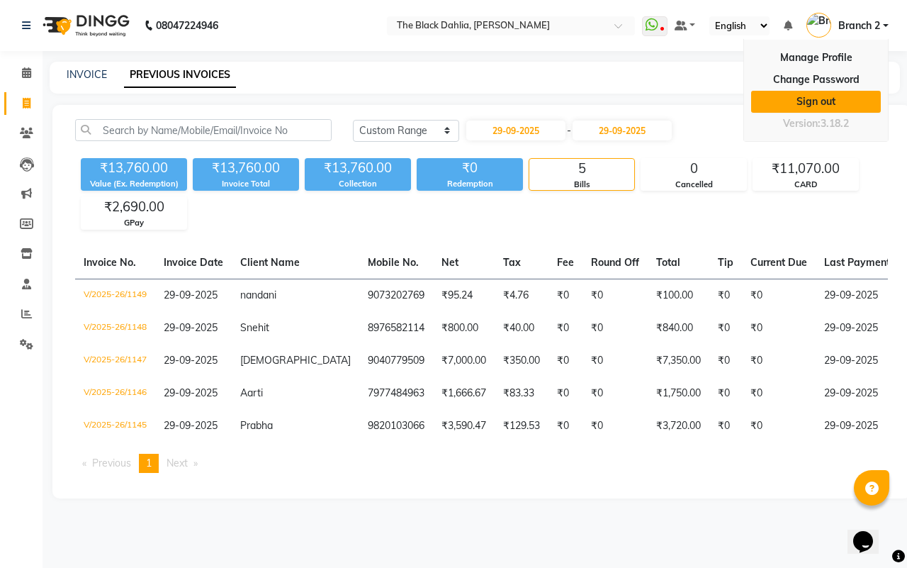
click at [836, 98] on link "Sign out" at bounding box center [816, 102] width 130 height 22
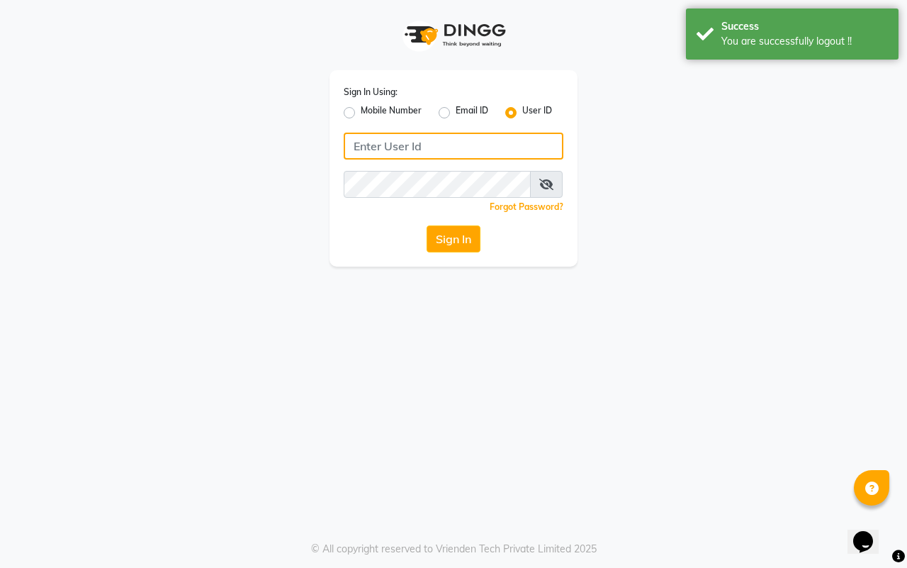
type input "8169214680"
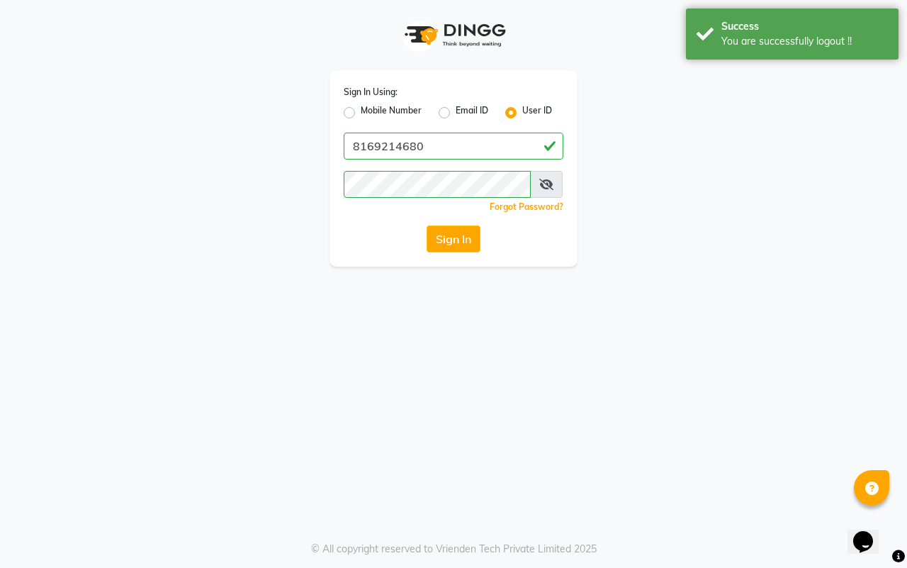
click at [361, 112] on label "Mobile Number" at bounding box center [391, 112] width 61 height 17
click at [361, 112] on input "Mobile Number" at bounding box center [365, 108] width 9 height 9
radio input "true"
radio input "false"
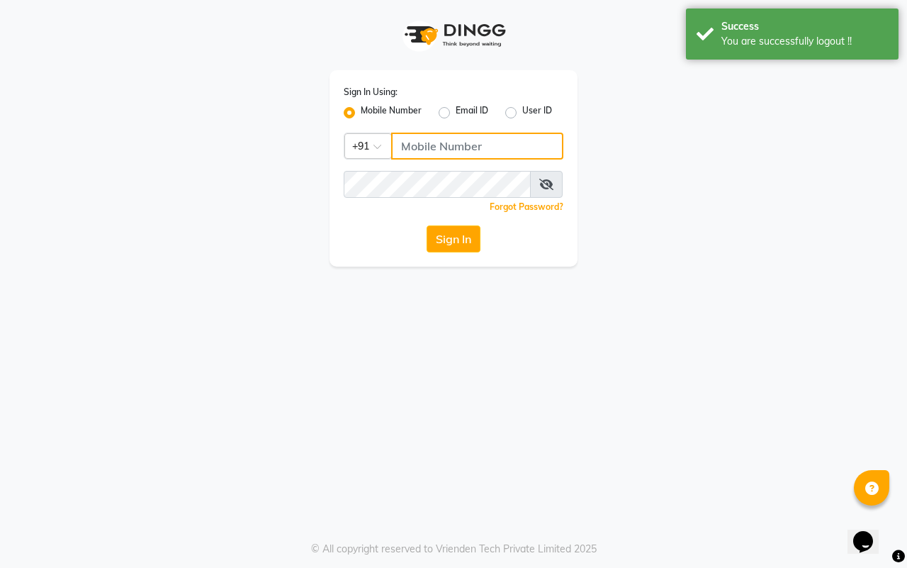
click at [427, 142] on input "Username" at bounding box center [477, 146] width 172 height 27
type input "7977738938"
click at [444, 247] on button "Sign In" at bounding box center [454, 238] width 54 height 27
